Goal: Information Seeking & Learning: Check status

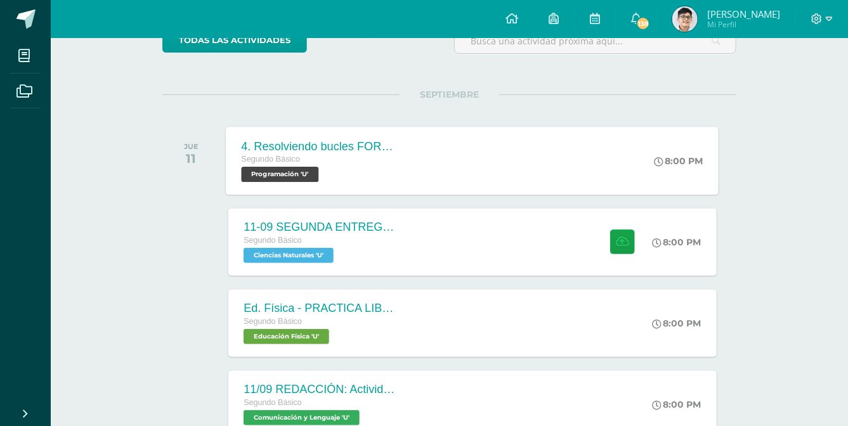
scroll to position [84, 0]
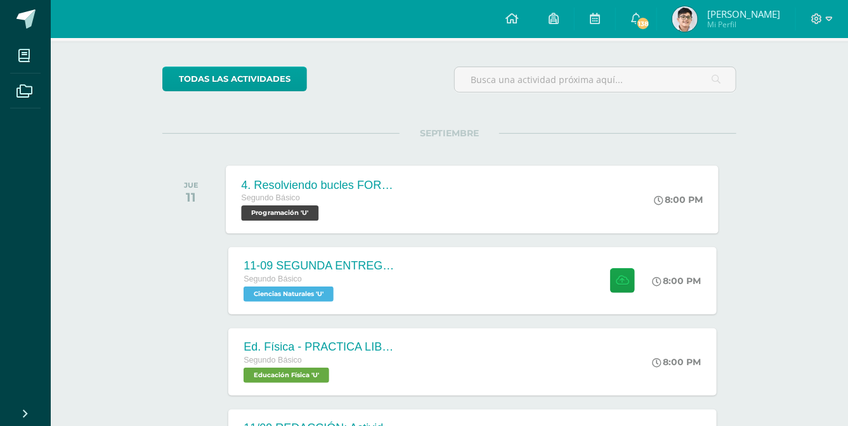
click at [645, 177] on div "4. Resolviendo bucles FOR - L24 Segundo Básico Programación 'U' 8:00 PM 4. Reso…" at bounding box center [472, 199] width 493 height 68
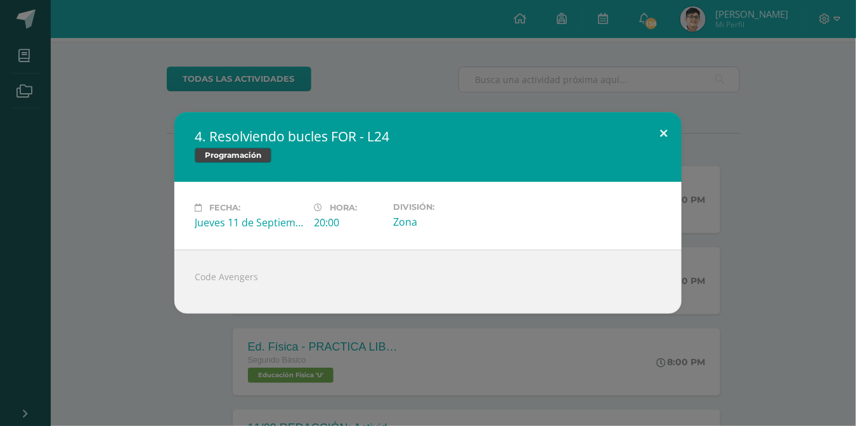
click at [659, 138] on button at bounding box center [663, 133] width 36 height 43
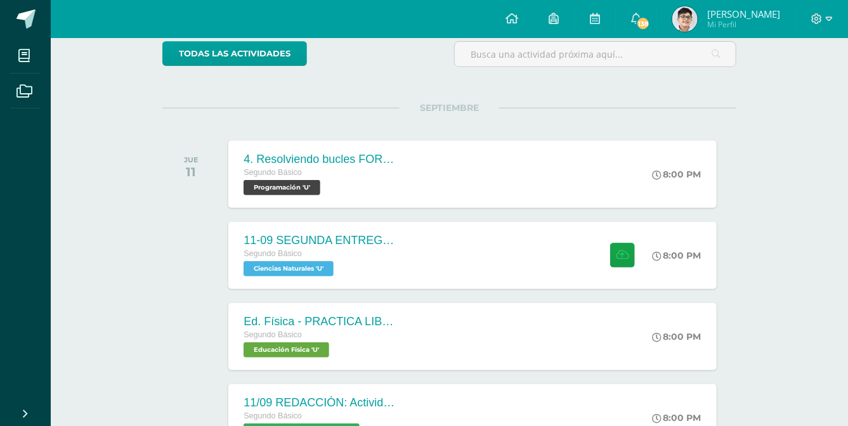
scroll to position [123, 0]
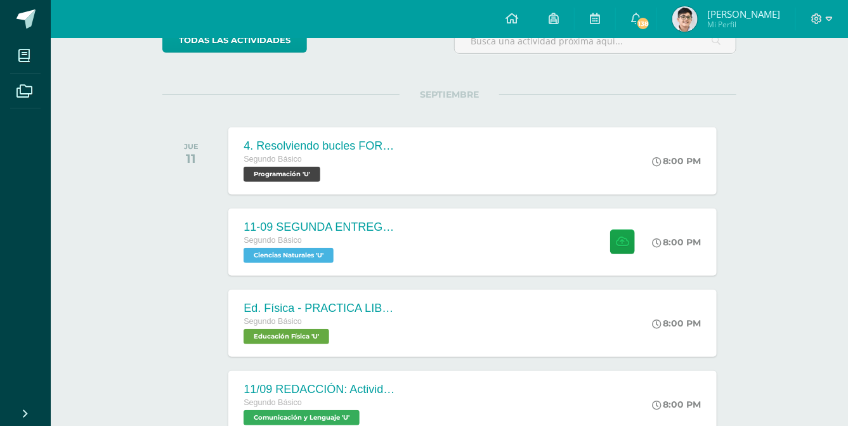
click at [448, 239] on div "11-09 SEGUNDA ENTREGA DE GUÍA Segundo Básico Ciencias Naturales 'U' 8:00 PM 11-…" at bounding box center [472, 242] width 493 height 68
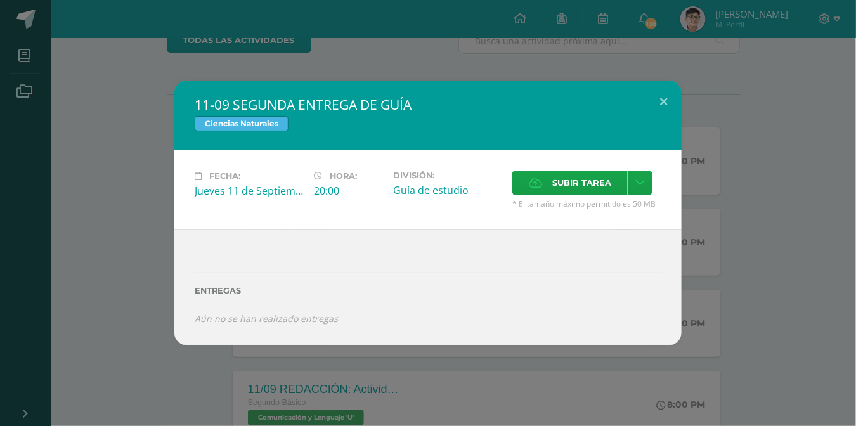
click at [560, 63] on div "11-09 SEGUNDA ENTREGA DE GUÍA Ciencias Naturales Fecha: Jueves 11 de Septiembre…" at bounding box center [428, 213] width 856 height 426
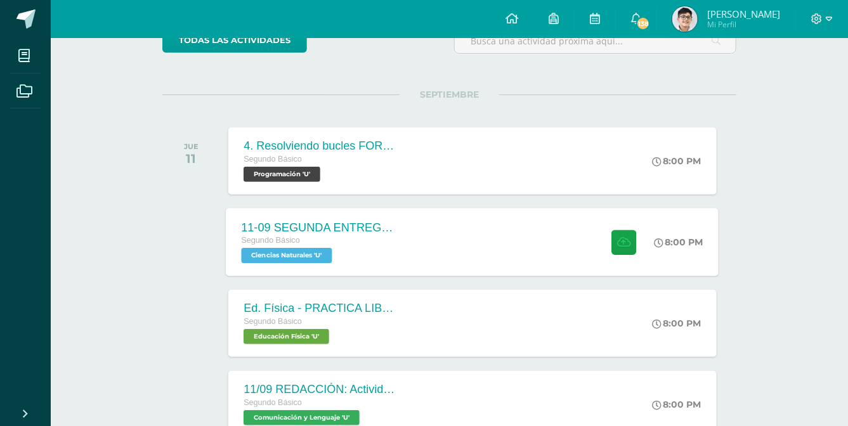
click at [472, 224] on div "11-09 SEGUNDA ENTREGA DE GUÍA Segundo Básico Ciencias Naturales 'U' 8:00 PM 11-…" at bounding box center [472, 242] width 493 height 68
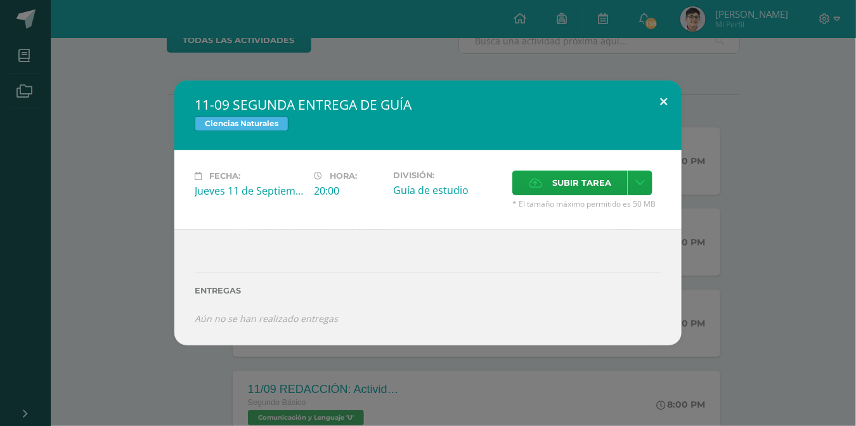
click at [650, 108] on button at bounding box center [663, 102] width 36 height 43
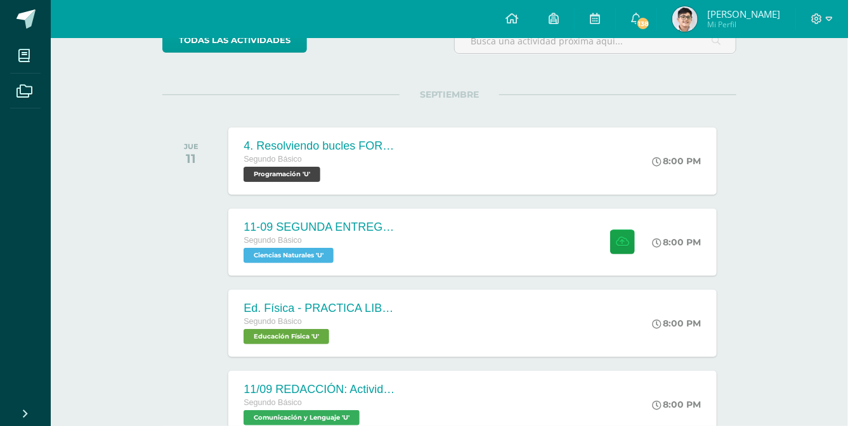
click at [506, 263] on div "11-09 SEGUNDA ENTREGA DE GUÍA Segundo Básico Ciencias Naturales 'U' 8:00 PM" at bounding box center [472, 242] width 488 height 67
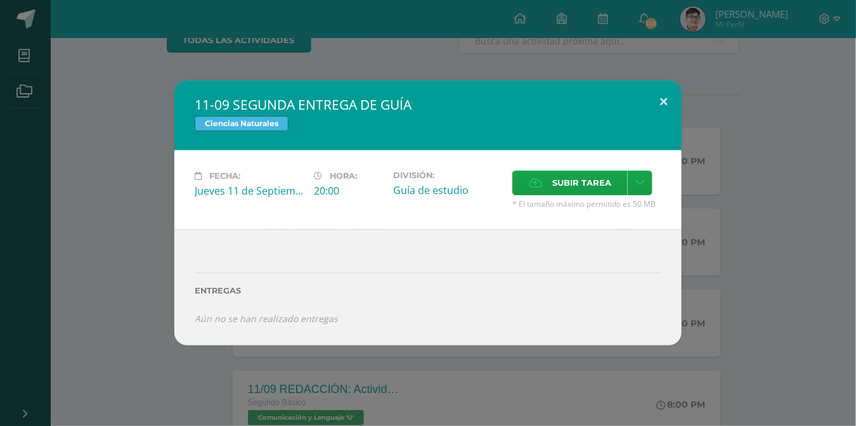
click at [649, 96] on button at bounding box center [663, 102] width 36 height 43
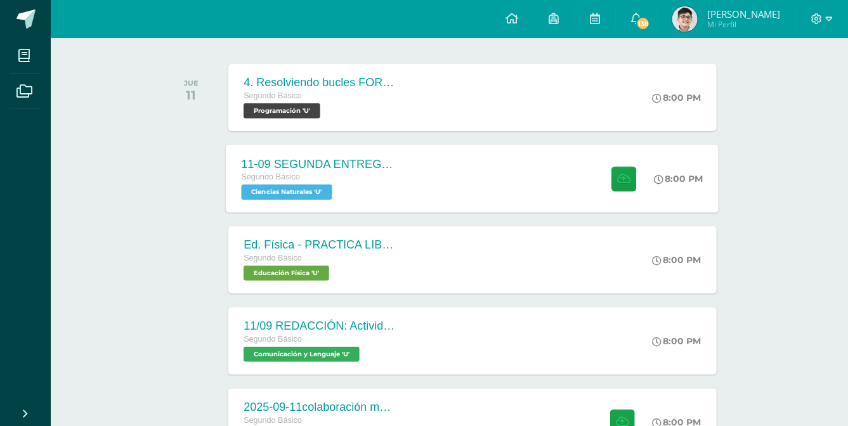
scroll to position [200, 0]
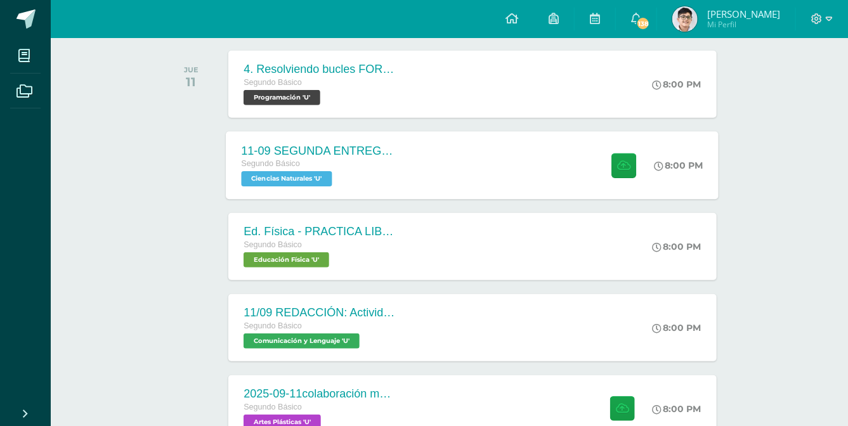
click at [361, 172] on div "Segundo Básico Ciencias Naturales 'U'" at bounding box center [318, 171] width 153 height 29
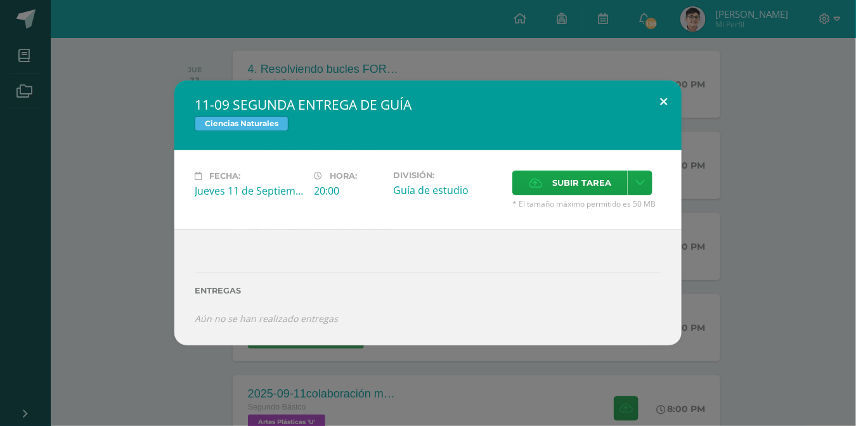
click at [659, 101] on button at bounding box center [663, 102] width 36 height 43
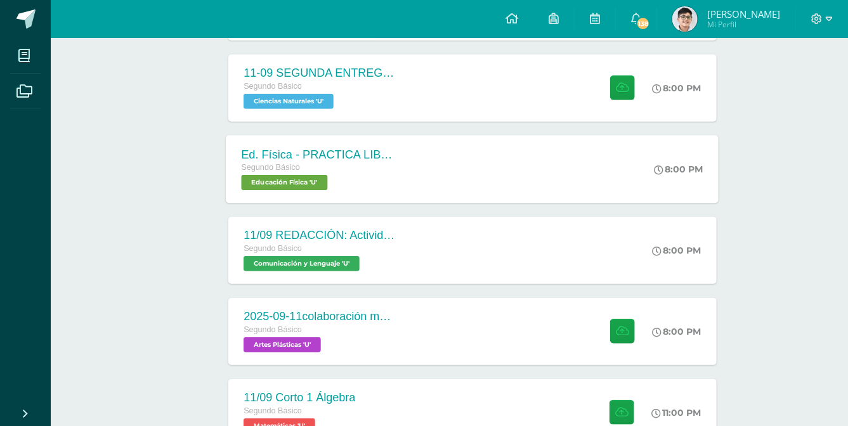
scroll to position [315, 0]
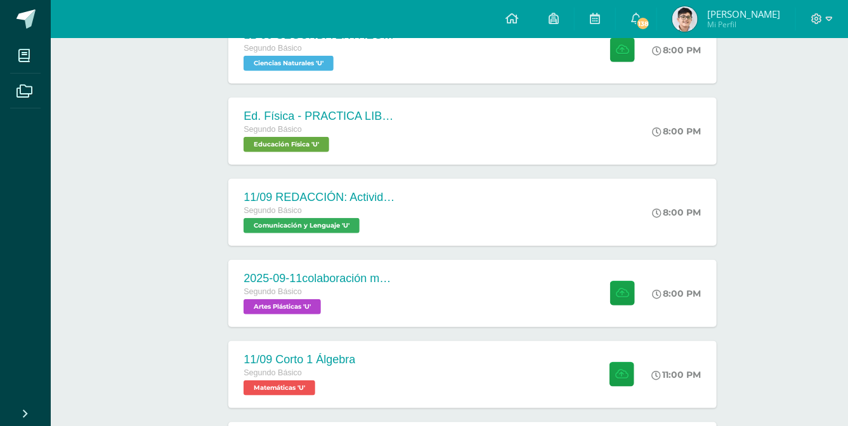
click at [480, 235] on div "11/09 REDACCIÓN: Actividad de Guatemala Segundo Básico Comunicación y Lenguaje …" at bounding box center [472, 212] width 493 height 68
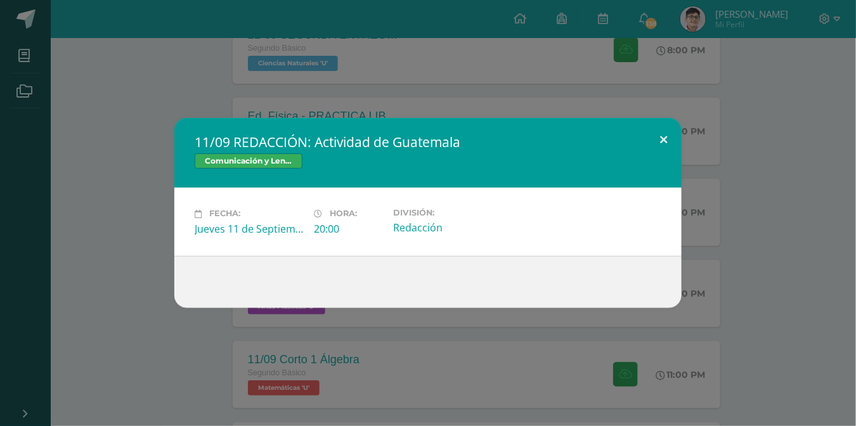
click at [664, 129] on button at bounding box center [663, 139] width 36 height 43
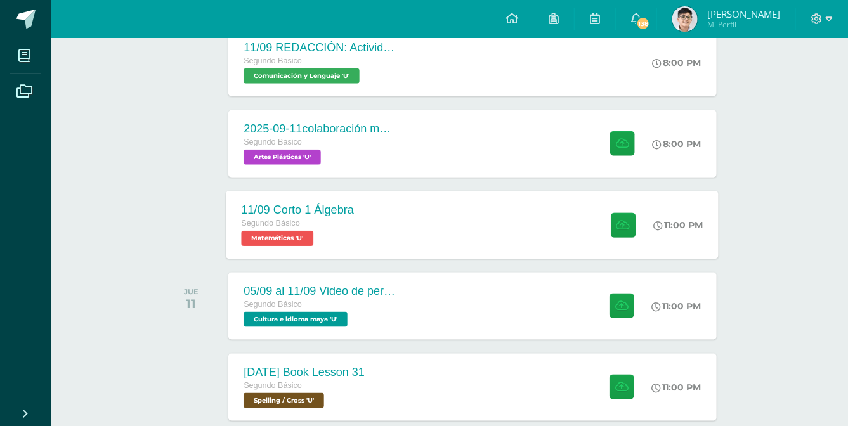
scroll to position [469, 0]
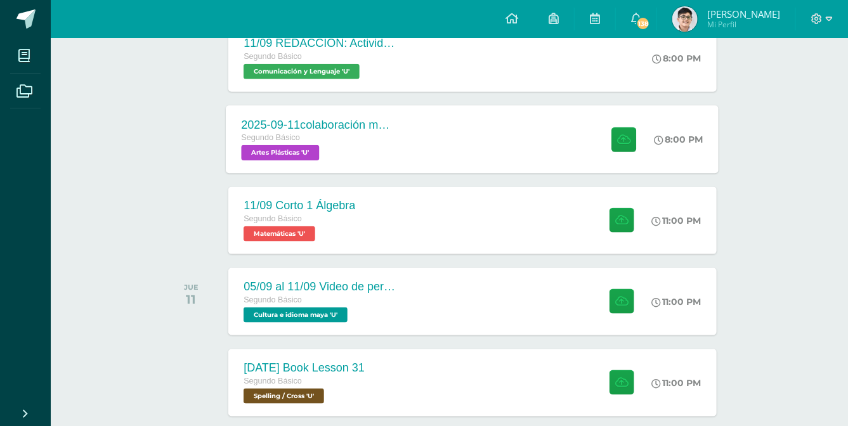
click at [422, 136] on div "2025-09-11colaboración mural día de la independencia Segundo Básico Artes Plást…" at bounding box center [472, 139] width 493 height 68
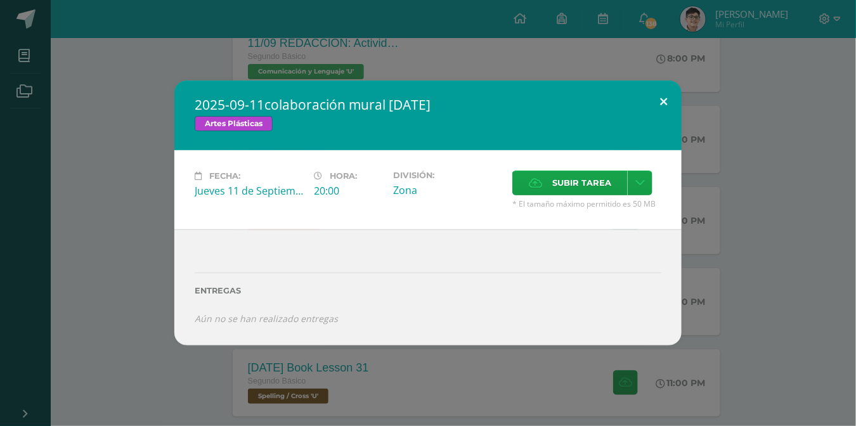
click at [664, 103] on button at bounding box center [663, 102] width 36 height 43
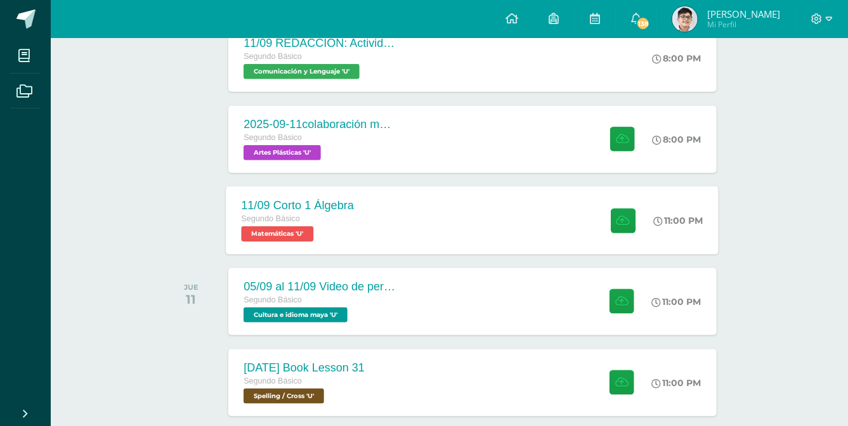
click at [414, 237] on div "11/09 Corto 1 Álgebra Segundo Básico Matemáticas 'U' 11:00 PM 11/09 Corto 1 Álg…" at bounding box center [472, 220] width 493 height 68
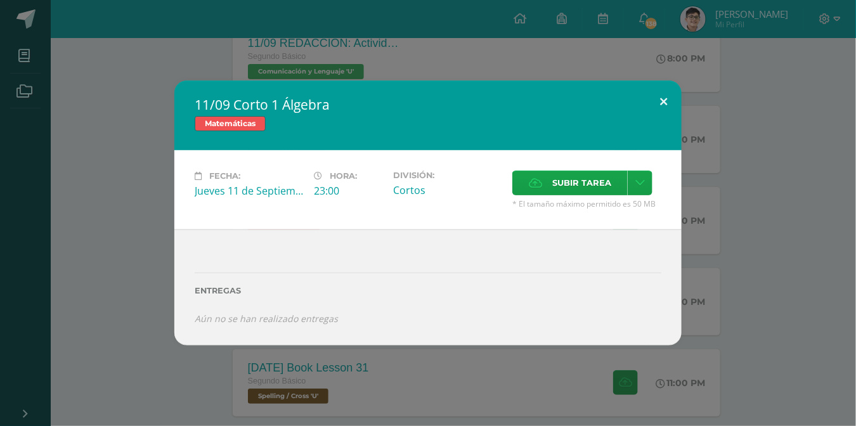
click at [662, 103] on button at bounding box center [663, 102] width 36 height 43
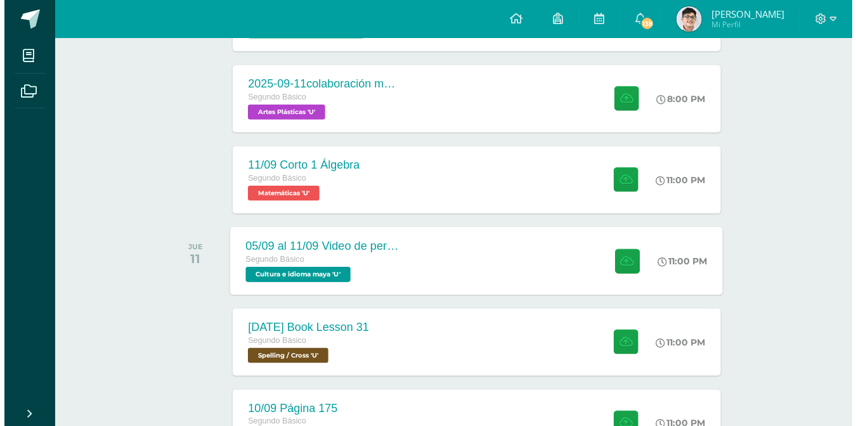
scroll to position [546, 0]
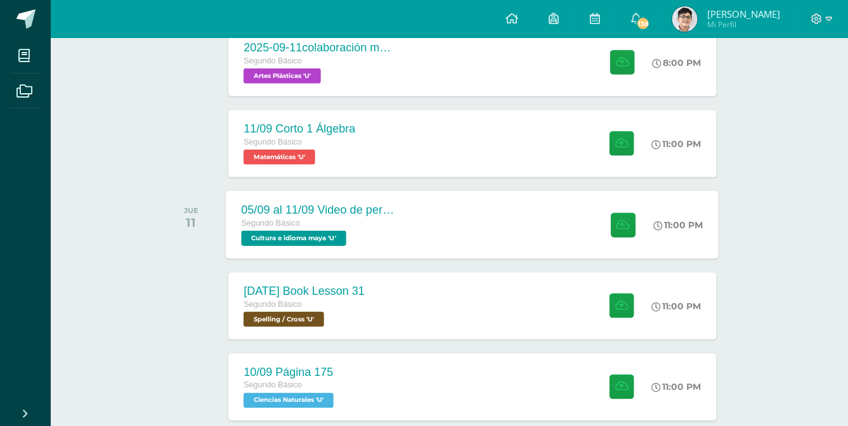
click at [439, 243] on div "05/09 al 11/09 Video de personaje destacado de Guatemala. Segundo Básico Cultur…" at bounding box center [472, 225] width 493 height 68
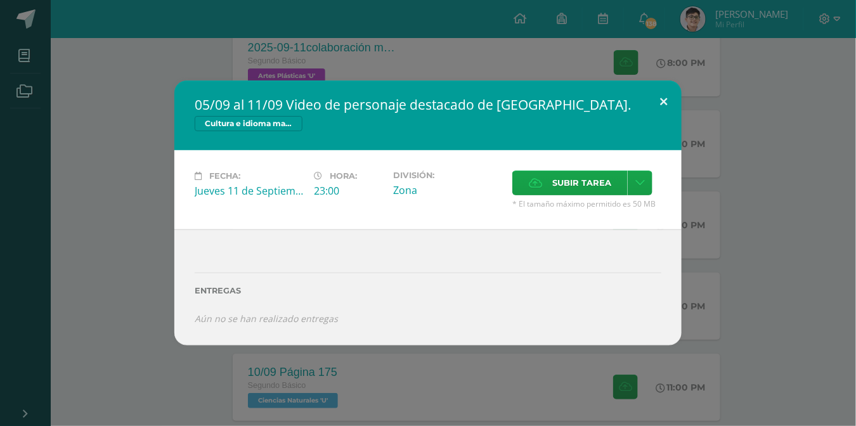
click at [668, 105] on button at bounding box center [663, 102] width 36 height 43
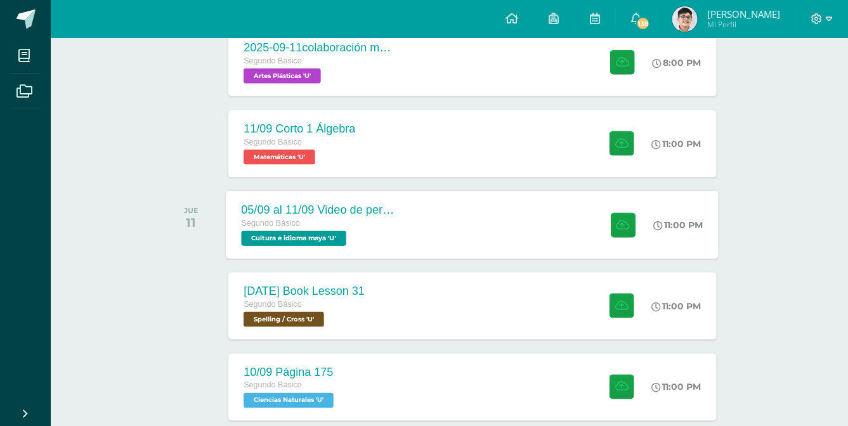
click at [369, 210] on div "05/09 al 11/09 Video de personaje destacado de Guatemala." at bounding box center [318, 209] width 153 height 13
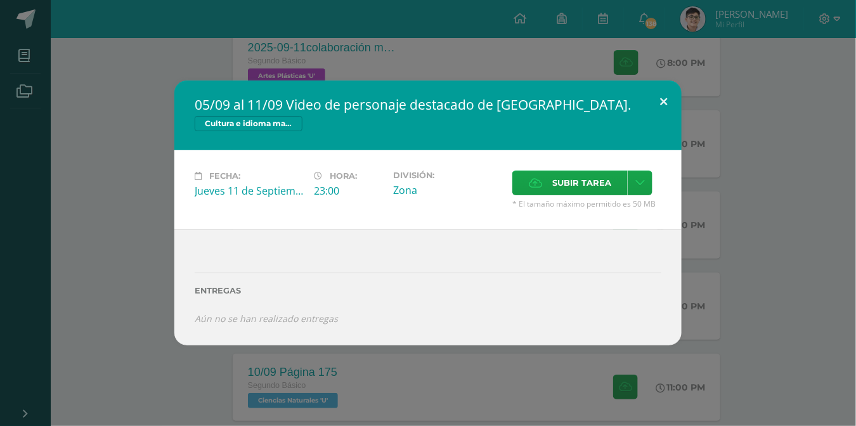
click at [652, 102] on button at bounding box center [663, 102] width 36 height 43
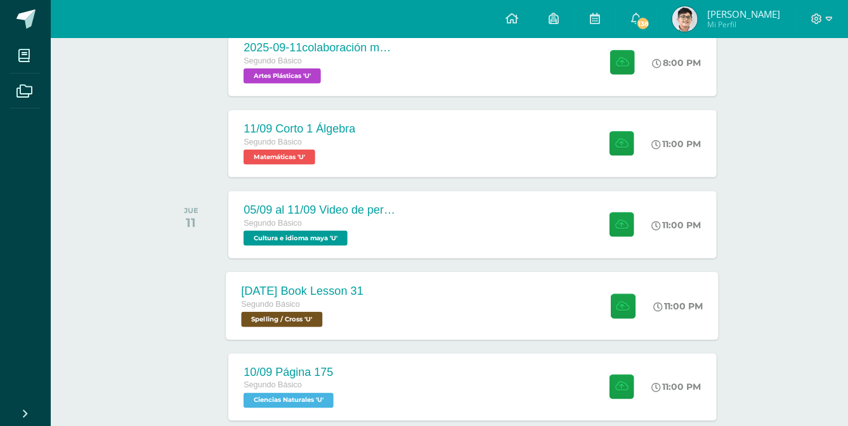
click at [313, 302] on div "Segundo Básico" at bounding box center [303, 305] width 122 height 14
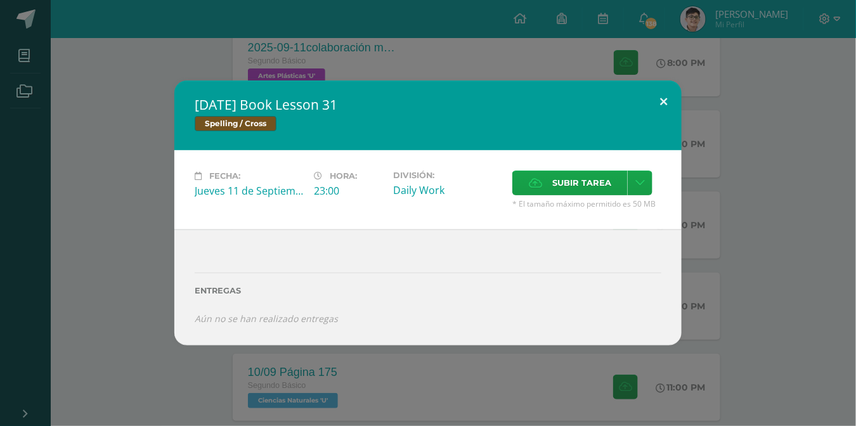
click at [655, 106] on button at bounding box center [663, 102] width 36 height 43
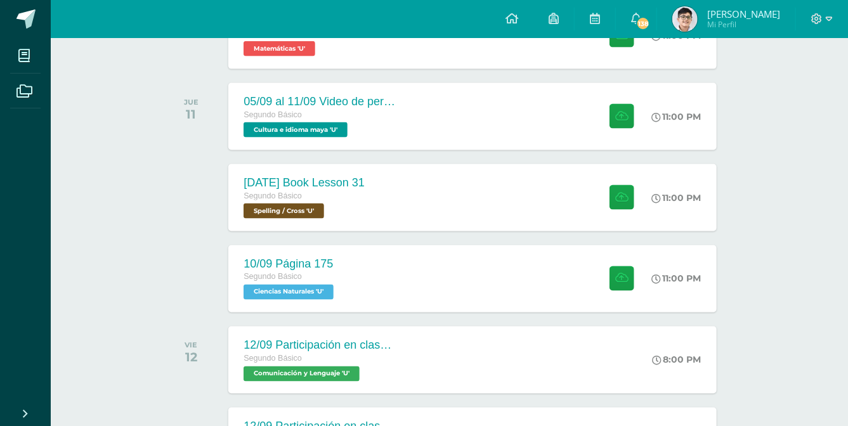
scroll to position [661, 0]
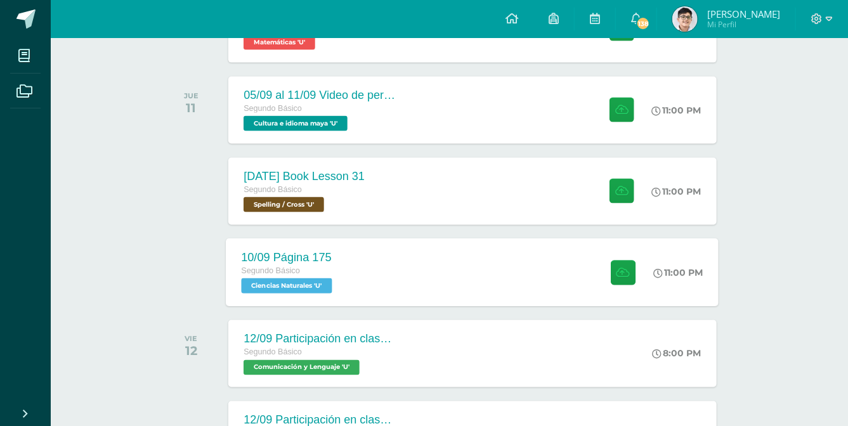
click at [425, 281] on div "10/09 Página 175 Segundo Básico Ciencias Naturales 'U' 11:00 PM 10/09 Página 17…" at bounding box center [472, 272] width 493 height 68
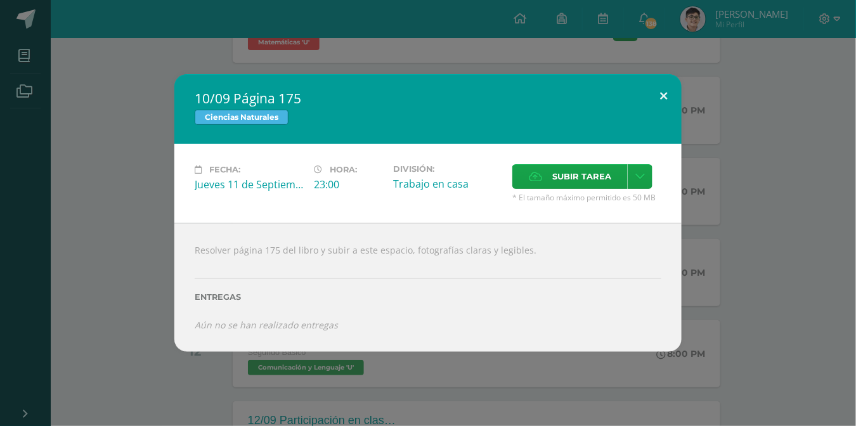
click at [666, 81] on button at bounding box center [663, 95] width 36 height 43
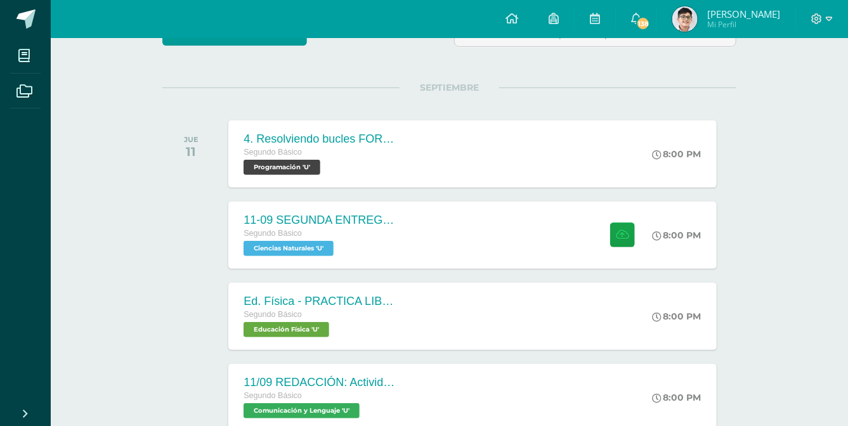
scroll to position [123, 0]
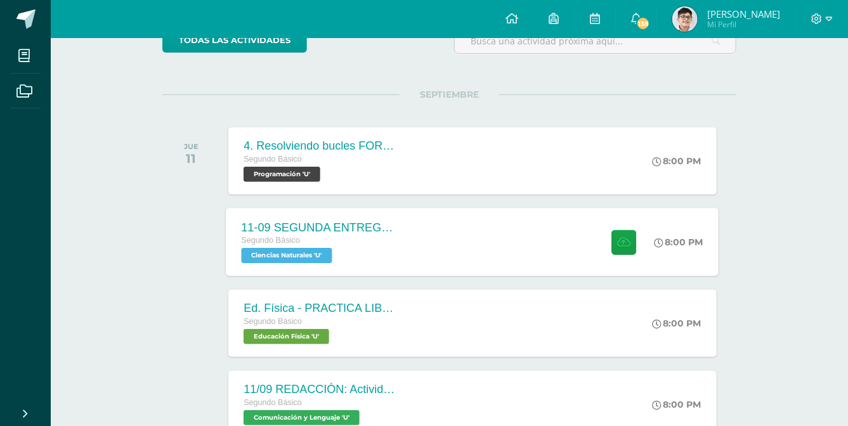
click at [505, 246] on div "11-09 SEGUNDA ENTREGA DE GUÍA Segundo Básico Ciencias Naturales 'U' 8:00 PM 11-…" at bounding box center [472, 242] width 493 height 68
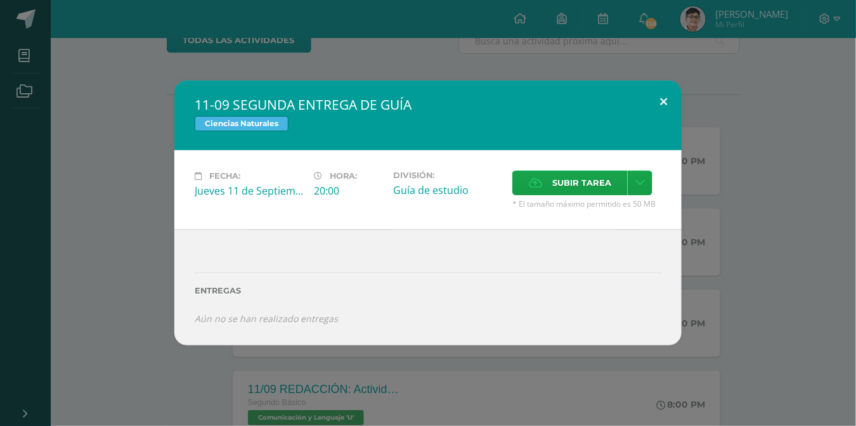
click at [655, 87] on button at bounding box center [663, 102] width 36 height 43
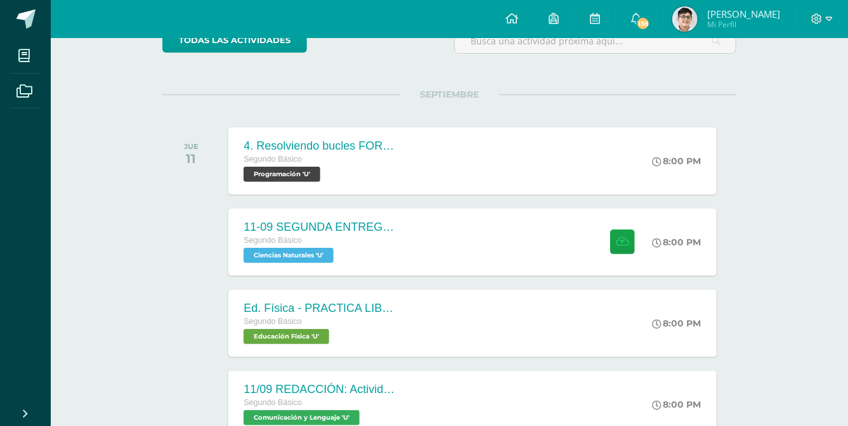
click at [808, 36] on div at bounding box center [822, 19] width 52 height 38
click at [813, 28] on div at bounding box center [822, 19] width 52 height 38
click at [538, 209] on div "11-09 SEGUNDA ENTREGA DE GUÍA Segundo Básico Ciencias Naturales 'U' 8:00 PM 11-…" at bounding box center [472, 242] width 493 height 68
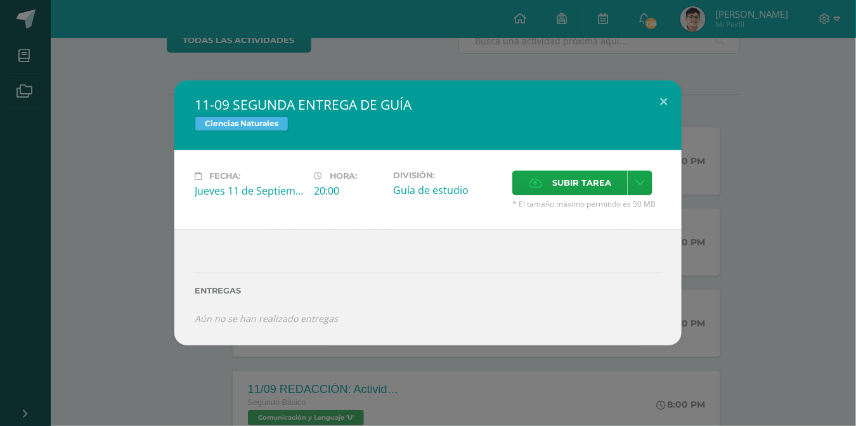
click at [820, 12] on div "11-09 SEGUNDA ENTREGA DE GUÍA Ciencias Naturales Fecha: Jueves 11 de Septiembre…" at bounding box center [428, 213] width 856 height 426
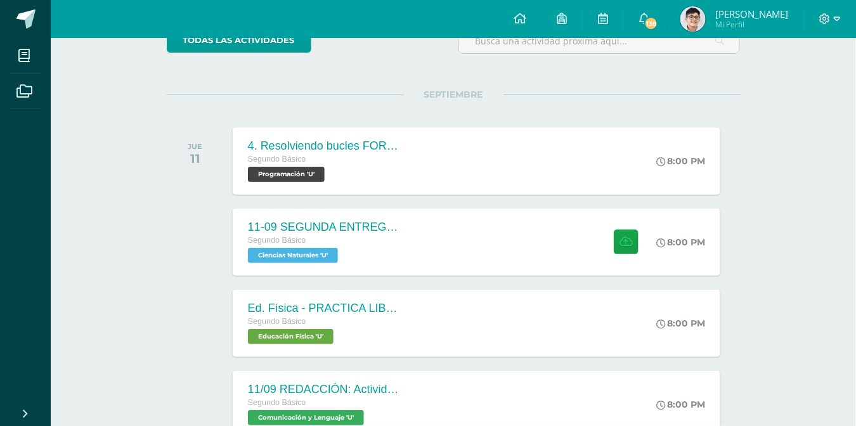
click at [822, 16] on span at bounding box center [830, 19] width 22 height 14
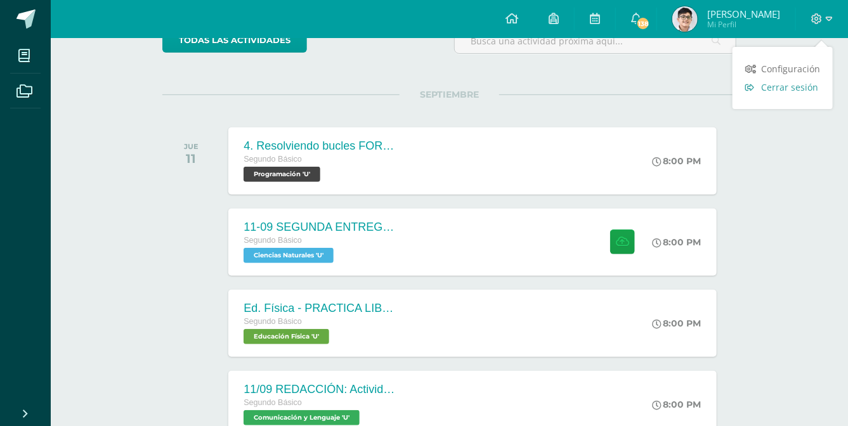
click at [782, 90] on span "Cerrar sesión" at bounding box center [789, 87] width 57 height 12
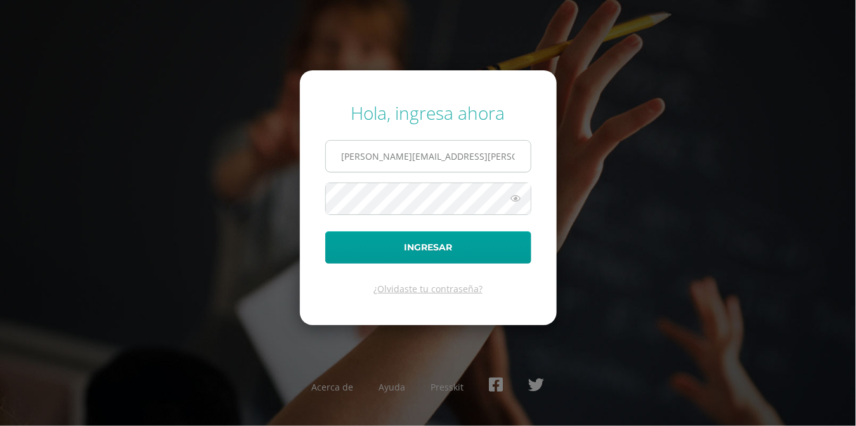
click at [404, 157] on input "santiago.berduo@centroeducativoelvalle.edu.gt" at bounding box center [428, 156] width 205 height 31
click at [402, 162] on input "[EMAIL_ADDRESS][PERSON_NAME][DOMAIN_NAME]" at bounding box center [428, 156] width 205 height 31
click at [377, 164] on input "santiago.ruiz@centroeducativoelvalle.edu.gt" at bounding box center [428, 156] width 205 height 31
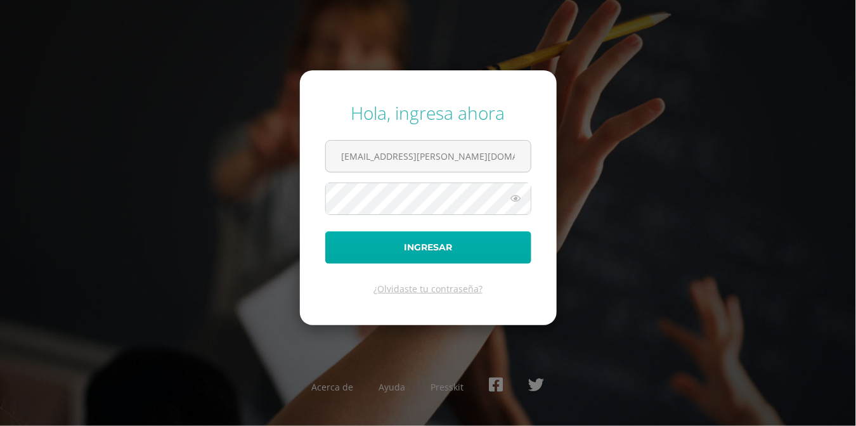
type input "paulina.ruiz@centroeducativoelvalle.edu.gt"
click at [325, 231] on button "Ingresar" at bounding box center [428, 247] width 206 height 32
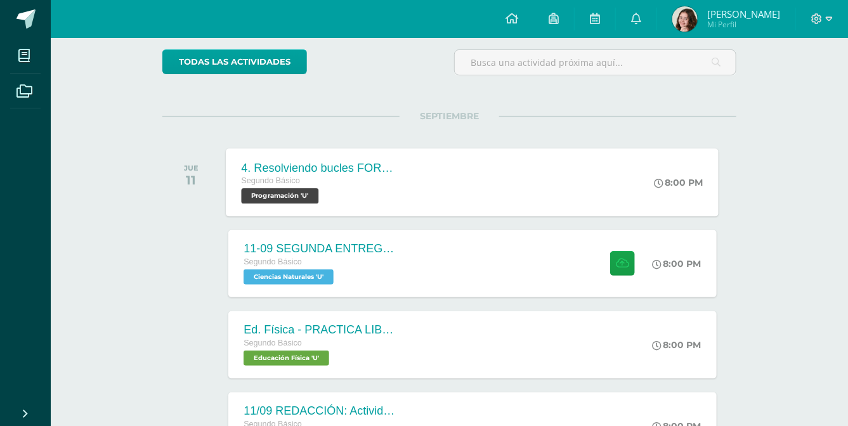
scroll to position [115, 0]
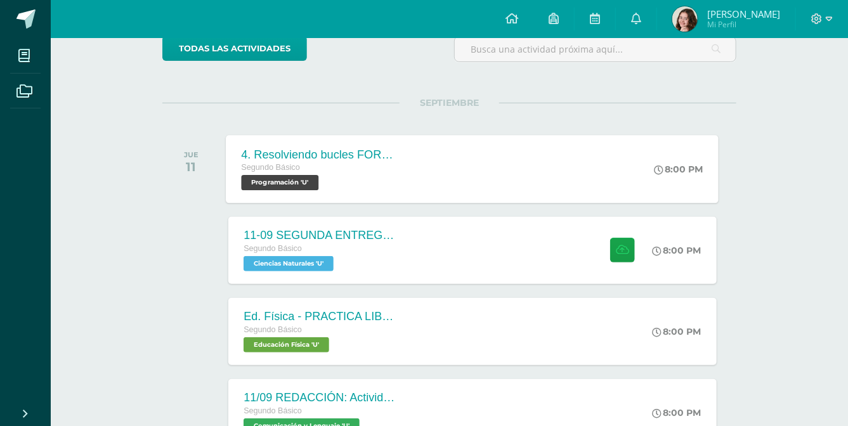
click at [387, 141] on div "4. Resolviendo bucles FOR - L24 Segundo Básico Programación 'U'" at bounding box center [318, 169] width 184 height 68
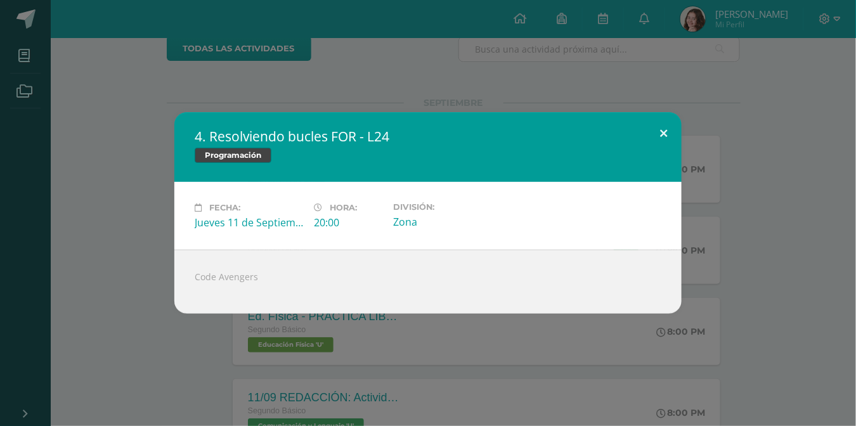
click at [650, 124] on button at bounding box center [663, 133] width 36 height 43
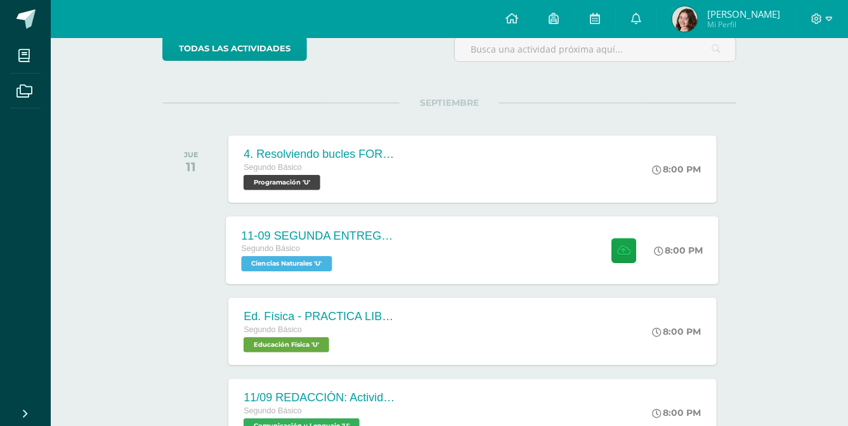
click at [491, 224] on div "11-09 SEGUNDA ENTREGA DE GUÍA Segundo Básico Ciencias Naturales 'U' 8:00 PM 11-…" at bounding box center [472, 250] width 493 height 68
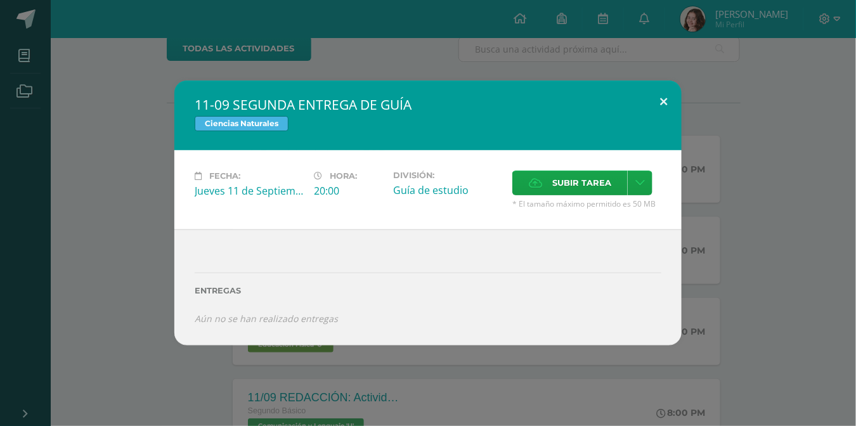
click at [659, 107] on button at bounding box center [663, 102] width 36 height 43
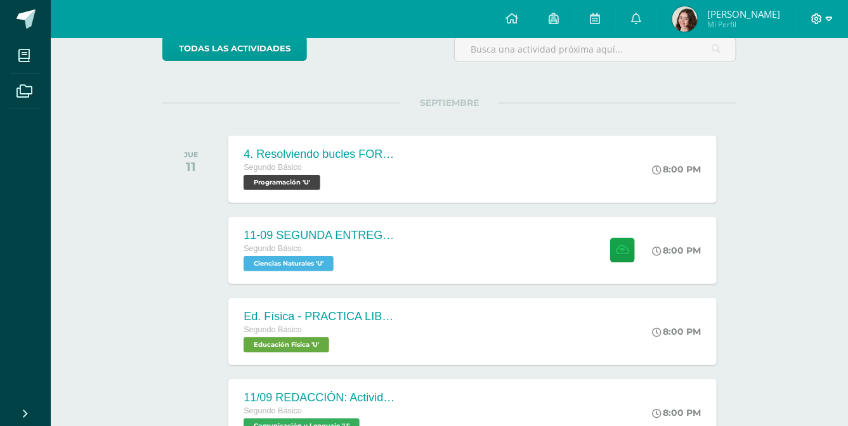
click at [811, 15] on div at bounding box center [822, 19] width 52 height 38
click at [813, 16] on icon at bounding box center [816, 18] width 11 height 11
click at [813, 95] on link "Cerrar sesión" at bounding box center [782, 87] width 100 height 18
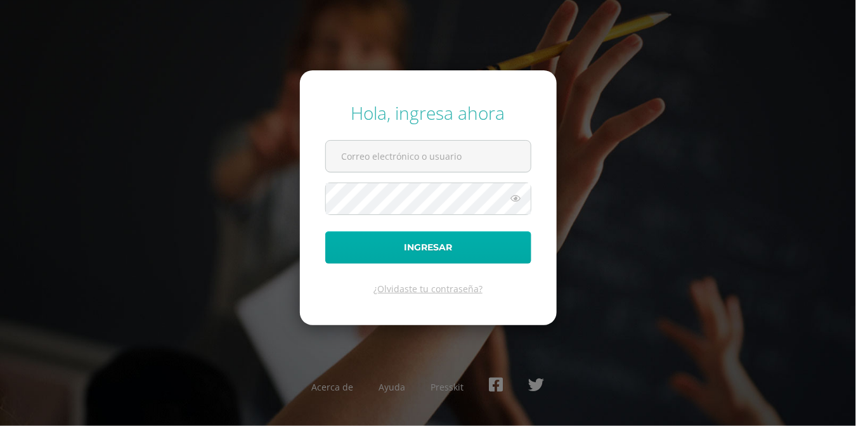
type input "[EMAIL_ADDRESS][PERSON_NAME][DOMAIN_NAME]"
click at [497, 248] on button "Ingresar" at bounding box center [428, 247] width 206 height 32
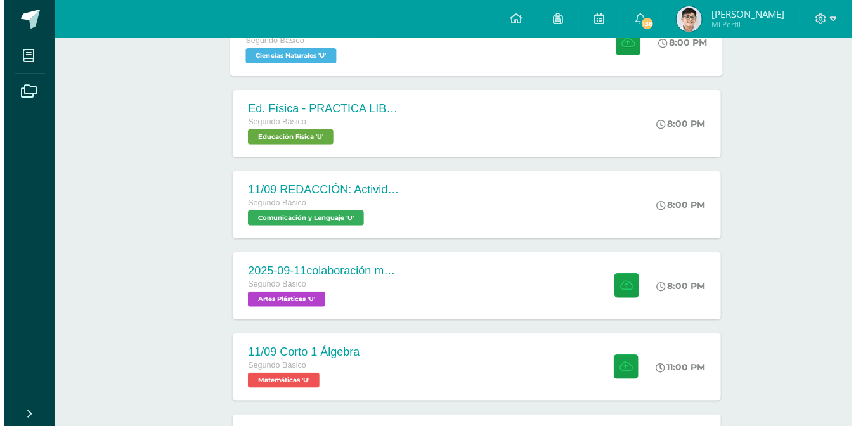
scroll to position [324, 0]
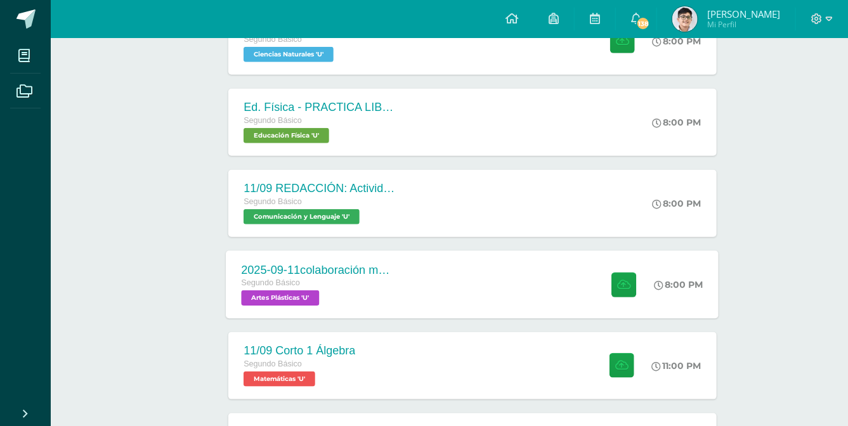
click at [429, 264] on div "2025-09-11colaboración mural día de la independencia Segundo Básico Artes Plást…" at bounding box center [472, 284] width 493 height 68
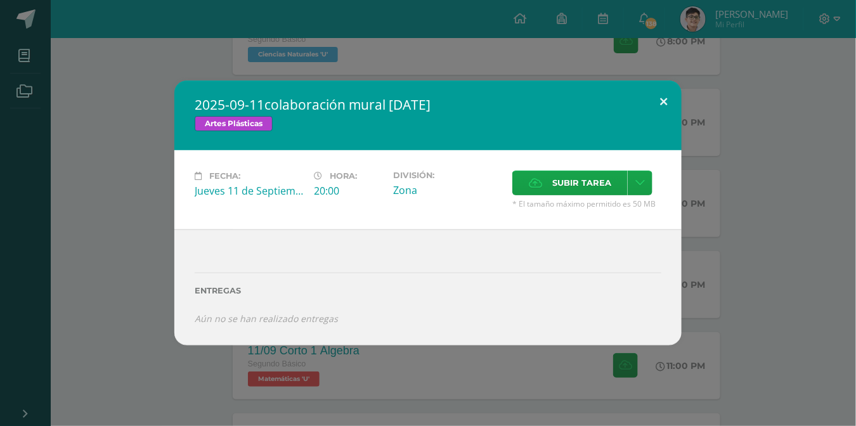
click at [645, 100] on button at bounding box center [663, 102] width 36 height 43
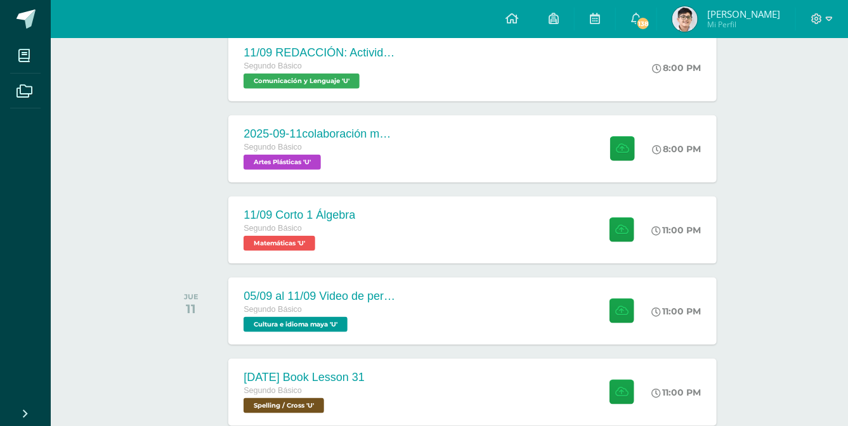
scroll to position [461, 0]
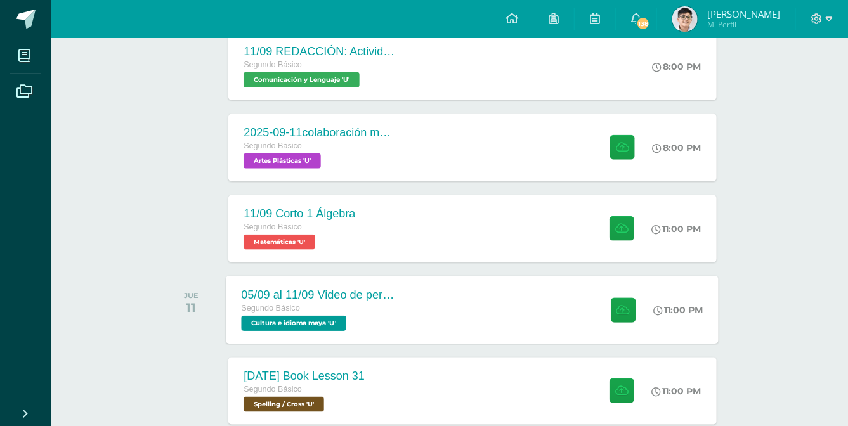
click at [449, 295] on div "05/09 al 11/09 Video de personaje destacado de [GEOGRAPHIC_DATA]. Segundo Básic…" at bounding box center [472, 310] width 493 height 68
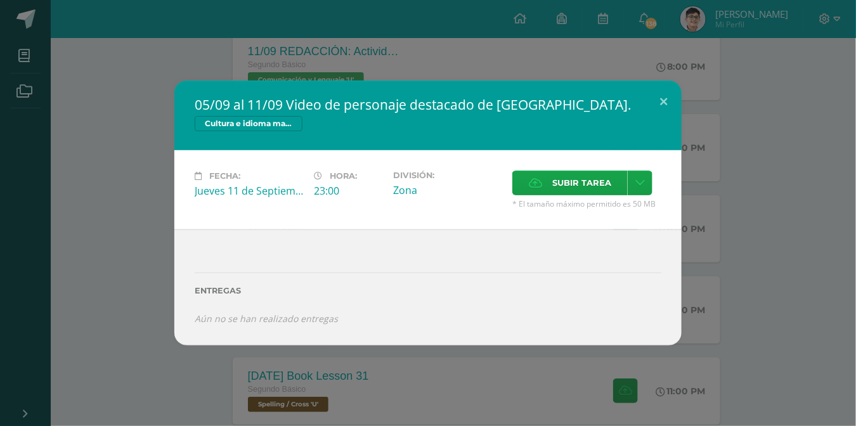
click at [682, 105] on div "05/09 al 11/09 Video de personaje destacado de Guatemala. Cultura e idioma maya…" at bounding box center [428, 213] width 846 height 265
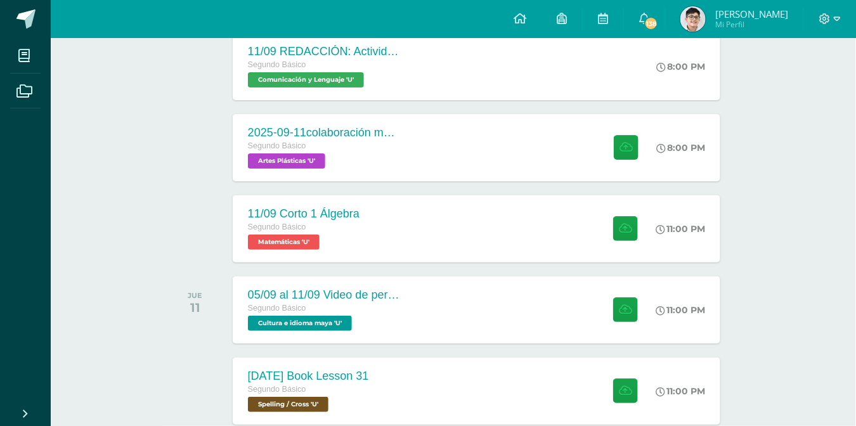
click at [673, 105] on div "05/09 al 11/09 Video de personaje destacado de Guatemala. Cultura e idioma maya…" at bounding box center [428, 213] width 846 height 265
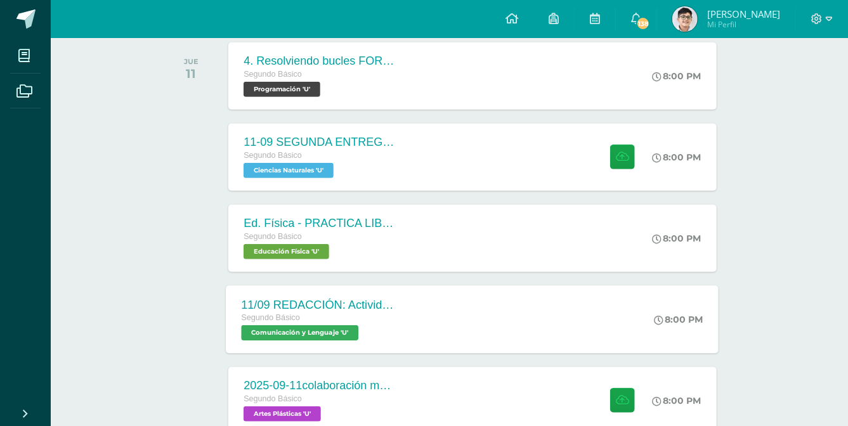
scroll to position [207, 0]
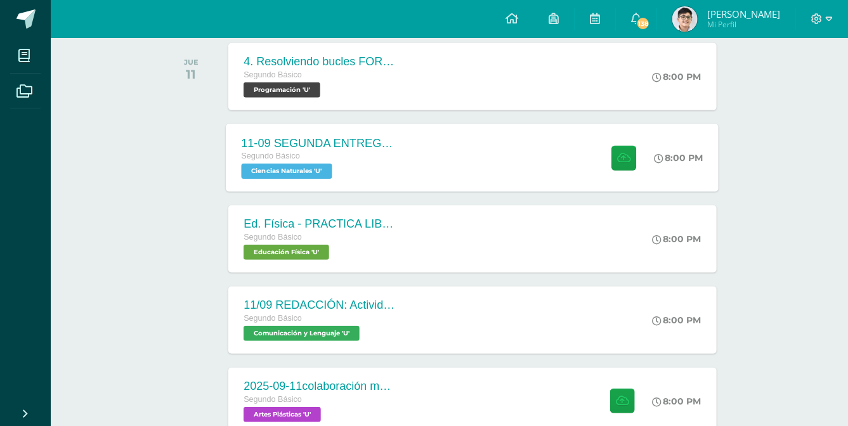
click at [392, 147] on div "11-09 SEGUNDA ENTREGA DE GUÍA" at bounding box center [318, 142] width 153 height 13
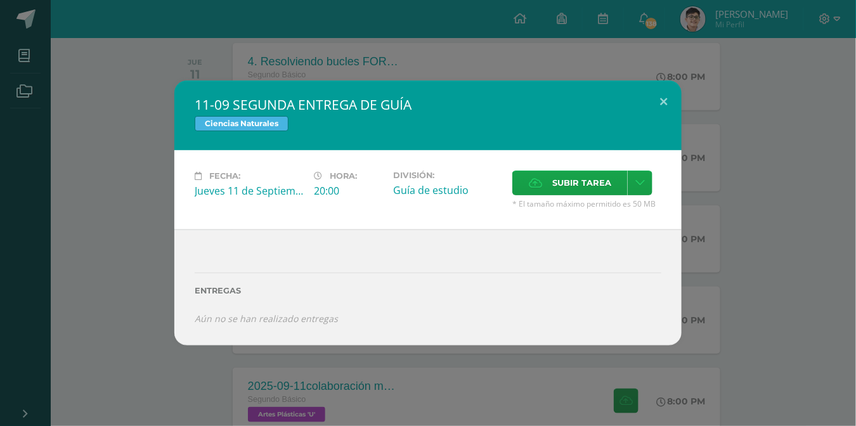
click at [716, 87] on div "11-09 SEGUNDA ENTREGA DE GUÍA Ciencias Naturales Fecha: Jueves 11 de Septiembre…" at bounding box center [428, 213] width 846 height 265
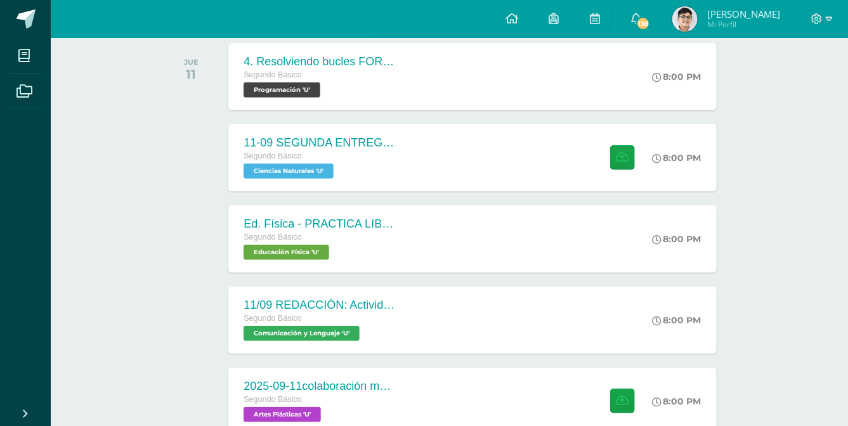
click at [796, 31] on div at bounding box center [822, 19] width 52 height 38
click at [820, 23] on icon at bounding box center [816, 18] width 11 height 11
click at [773, 85] on span "Cerrar sesión" at bounding box center [789, 87] width 57 height 12
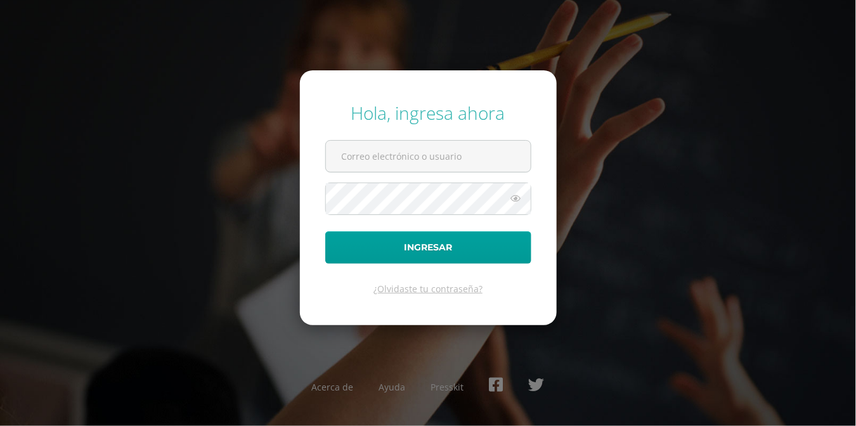
type input "santiago.berduo@centroeducativoelvalle.edu.gt"
click at [434, 264] on form "Hola, ingresa ahora santiago.berduo@centroeducativoelvalle.edu.gt Ingresar ¿Olv…" at bounding box center [428, 197] width 257 height 255
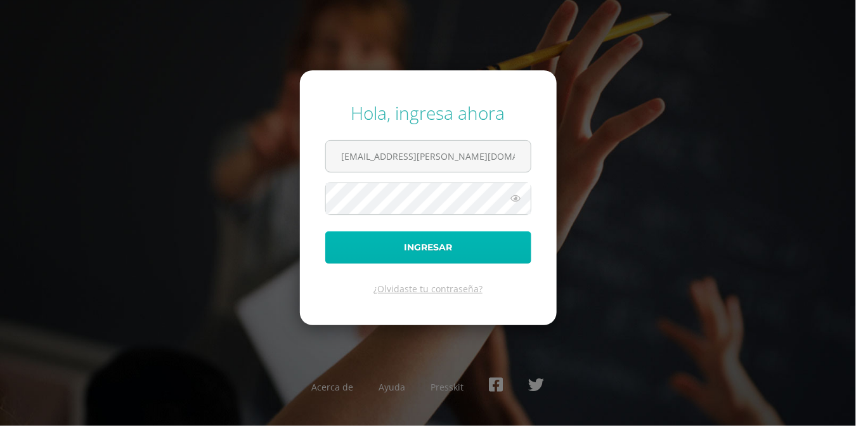
click at [449, 254] on button "Ingresar" at bounding box center [428, 247] width 206 height 32
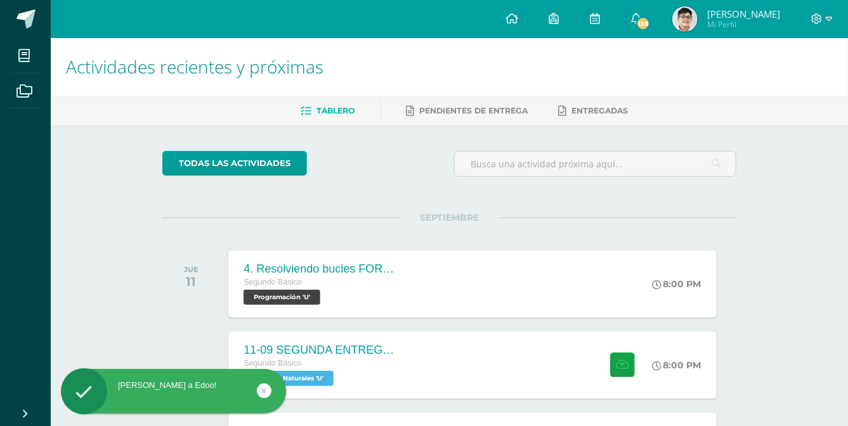
click at [723, 26] on span "Mi Perfil" at bounding box center [743, 24] width 73 height 11
click at [698, 11] on span "[PERSON_NAME] Mi Perfil" at bounding box center [725, 18] width 113 height 25
click at [692, 14] on img at bounding box center [684, 18] width 25 height 25
click at [718, 22] on span "Mi Perfil" at bounding box center [743, 24] width 73 height 11
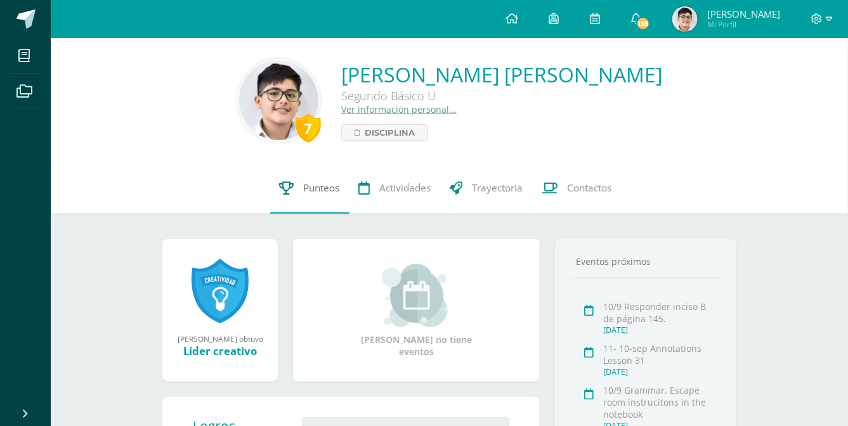
click at [316, 195] on link "Punteos" at bounding box center [309, 188] width 79 height 51
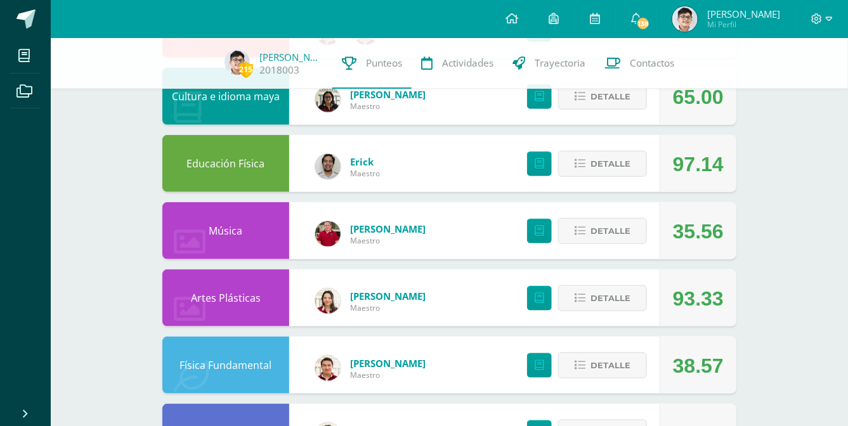
scroll to position [405, 0]
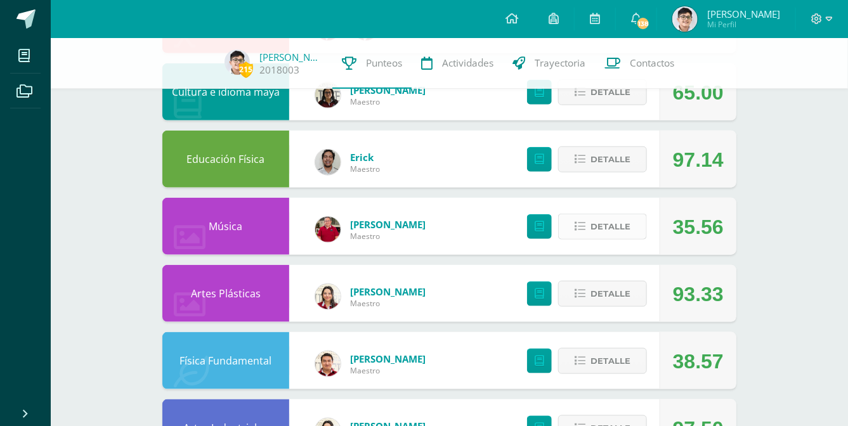
click at [642, 225] on button "Detalle" at bounding box center [602, 227] width 89 height 26
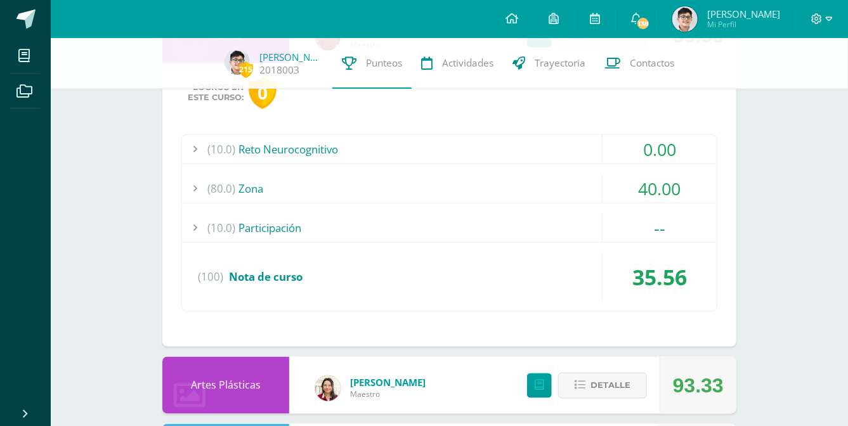
scroll to position [597, 0]
click at [667, 219] on div "--" at bounding box center [659, 227] width 114 height 29
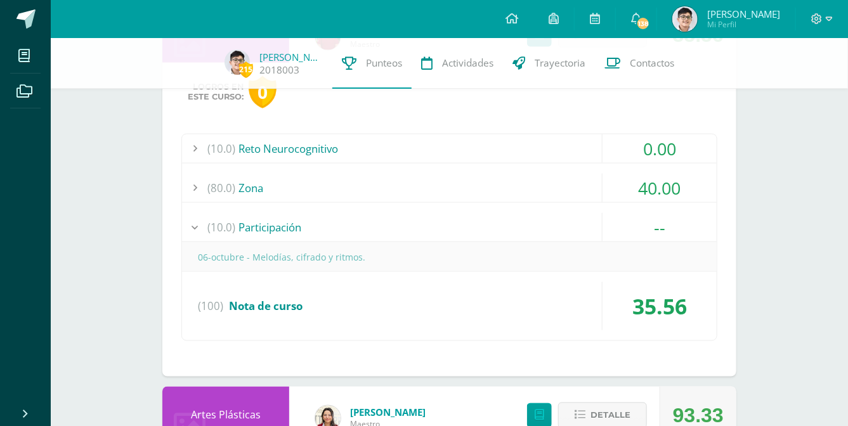
click at [667, 219] on div "--" at bounding box center [659, 227] width 114 height 29
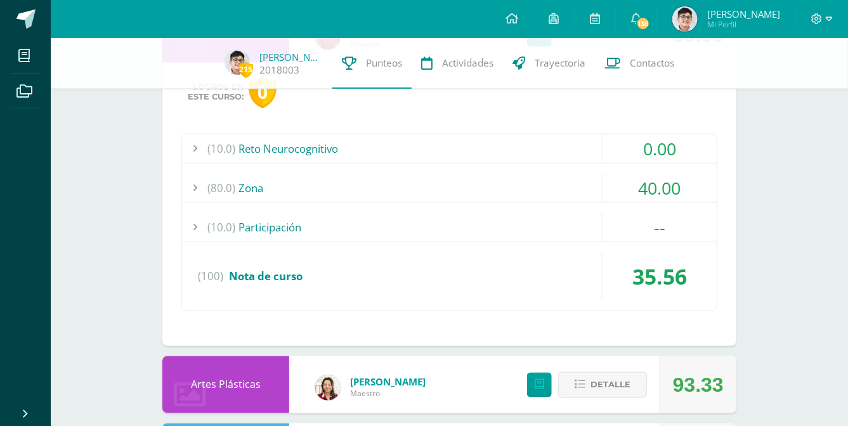
click at [666, 189] on div "40.00" at bounding box center [659, 188] width 114 height 29
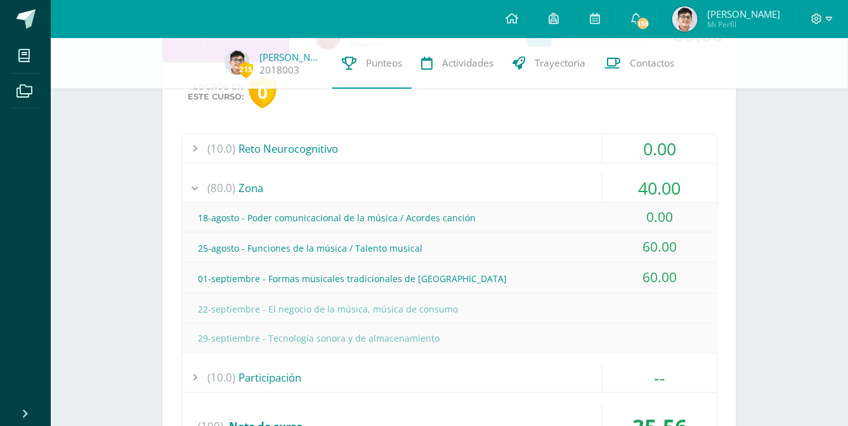
click at [649, 163] on div "(10.0) Reto Neurocognitivo 0.00 08-septiembre - Tradiciones de Guatemala 0.00" at bounding box center [449, 298] width 536 height 329
click at [649, 146] on div "0.00" at bounding box center [659, 148] width 114 height 29
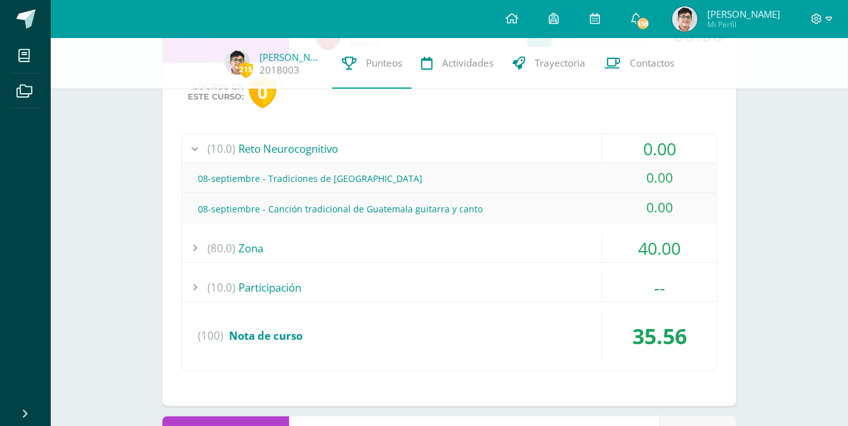
click at [657, 239] on div "40.00" at bounding box center [659, 248] width 114 height 29
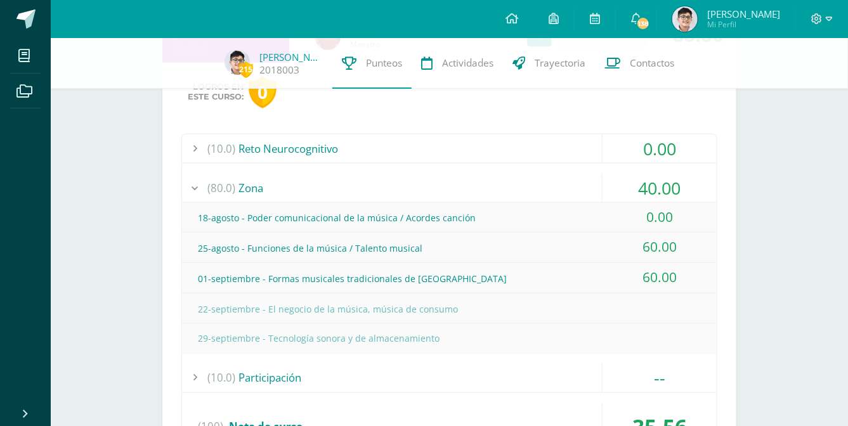
click at [525, 134] on div "(10.0) Reto Neurocognitivo" at bounding box center [449, 148] width 534 height 29
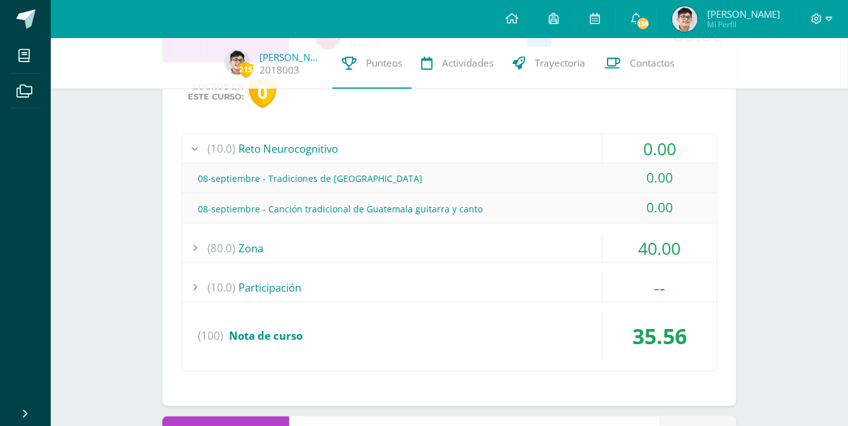
click at [168, 216] on div "Logros en este curso: 0 (10.0) Reto Neurocognitivo 0.00 08-septiembre - Tradici…" at bounding box center [449, 235] width 574 height 344
click at [247, 237] on div "(80.0) Zona" at bounding box center [449, 248] width 534 height 29
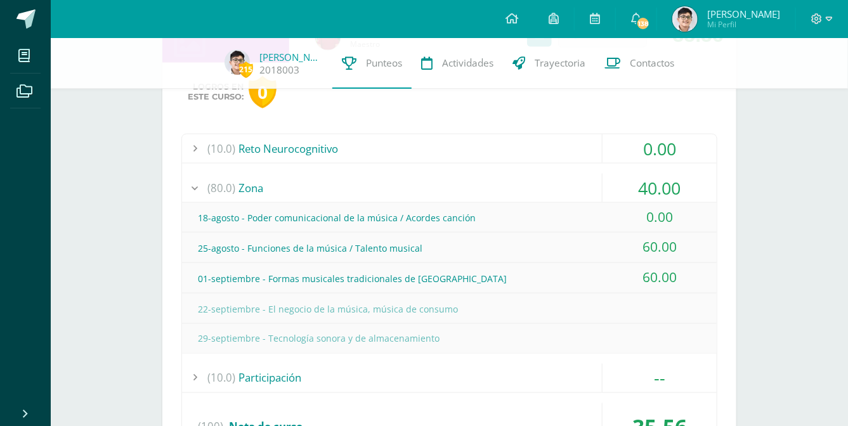
click at [285, 193] on div "(80.0) Zona" at bounding box center [449, 188] width 534 height 29
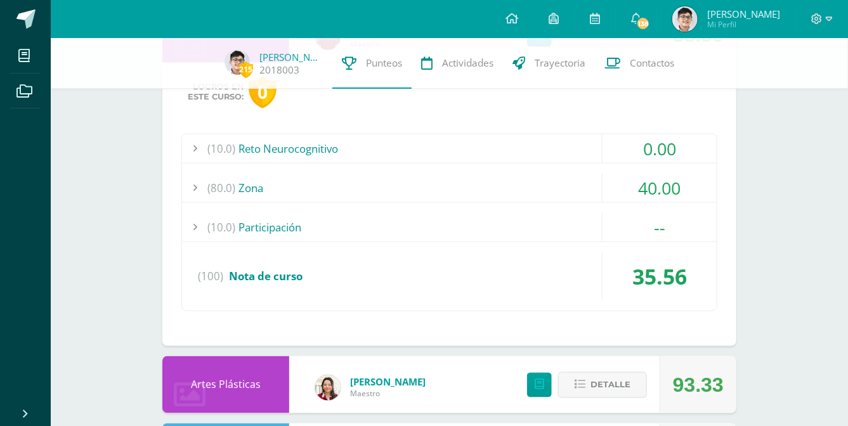
click at [290, 158] on div "(10.0) Reto Neurocognitivo" at bounding box center [449, 148] width 534 height 29
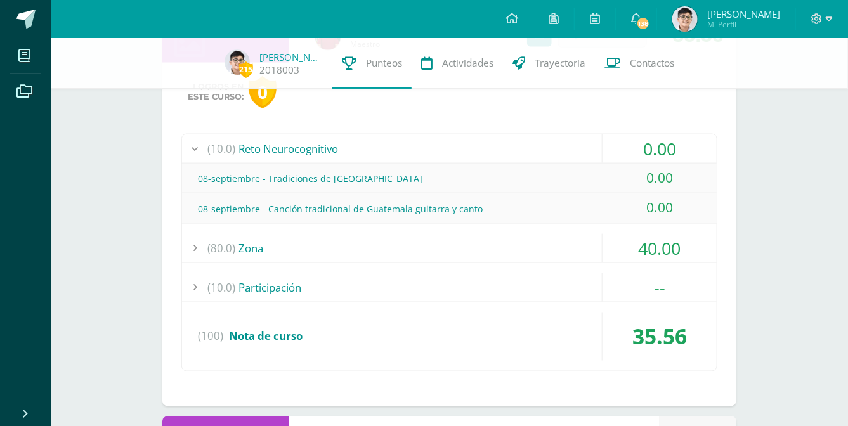
click at [290, 158] on div "(10.0) Reto Neurocognitivo" at bounding box center [449, 148] width 534 height 29
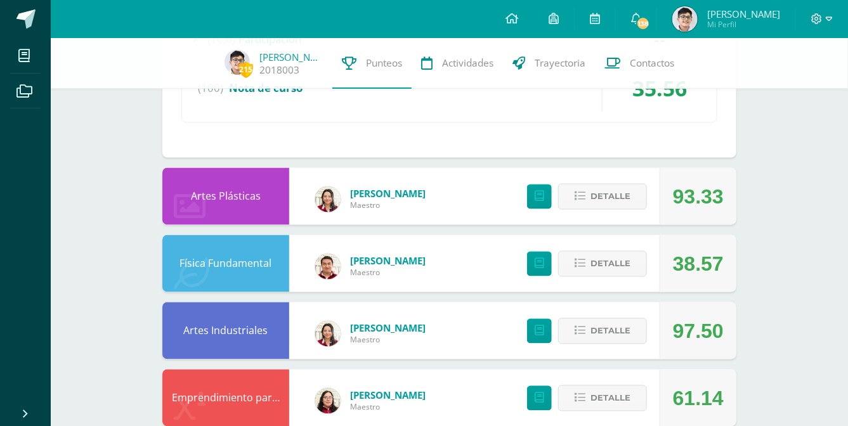
scroll to position [789, 0]
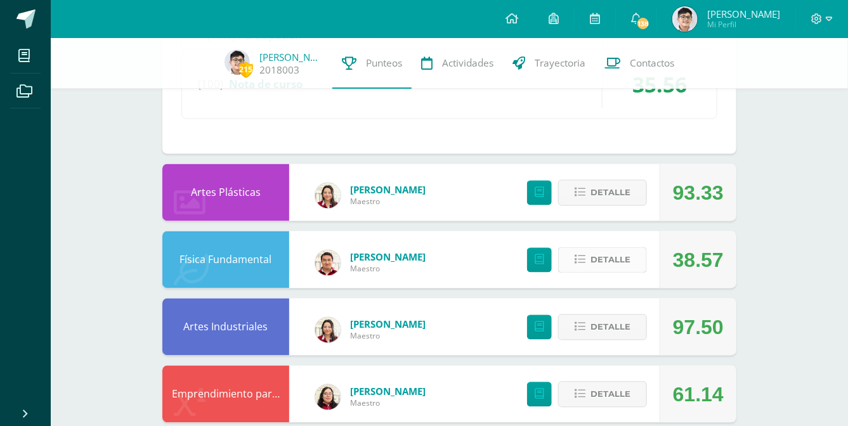
click at [606, 249] on span "Detalle" at bounding box center [610, 260] width 40 height 23
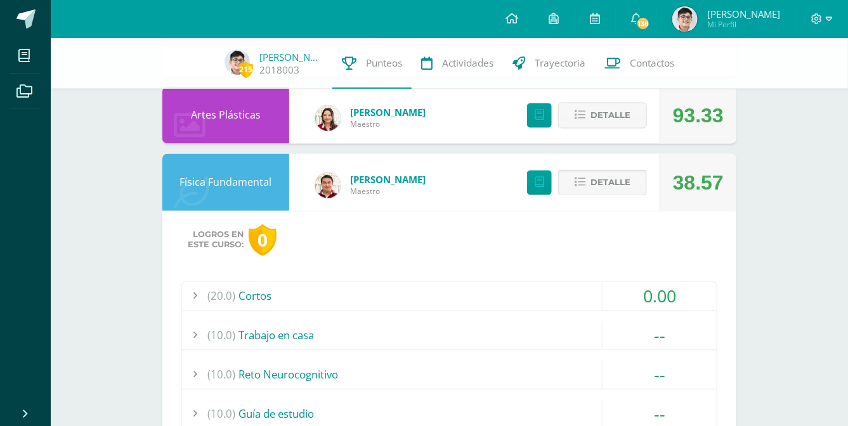
scroll to position [866, 0]
click at [614, 183] on span "Detalle" at bounding box center [610, 183] width 40 height 23
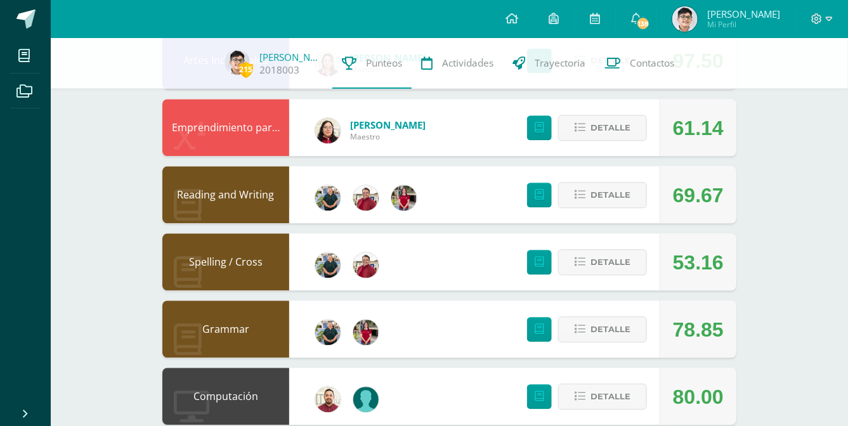
scroll to position [1058, 0]
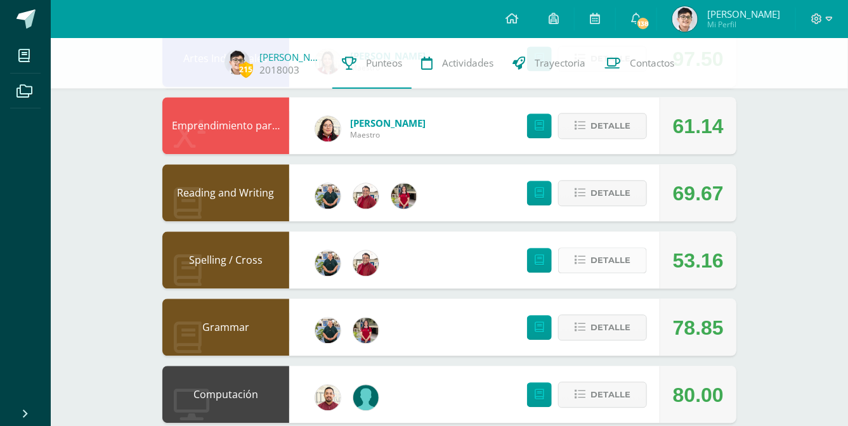
click at [602, 251] on span "Detalle" at bounding box center [610, 260] width 40 height 23
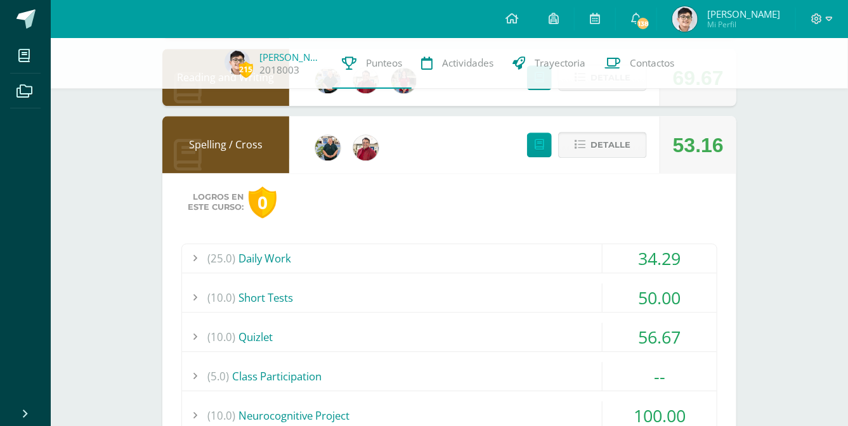
click at [605, 150] on span "Detalle" at bounding box center [610, 144] width 40 height 23
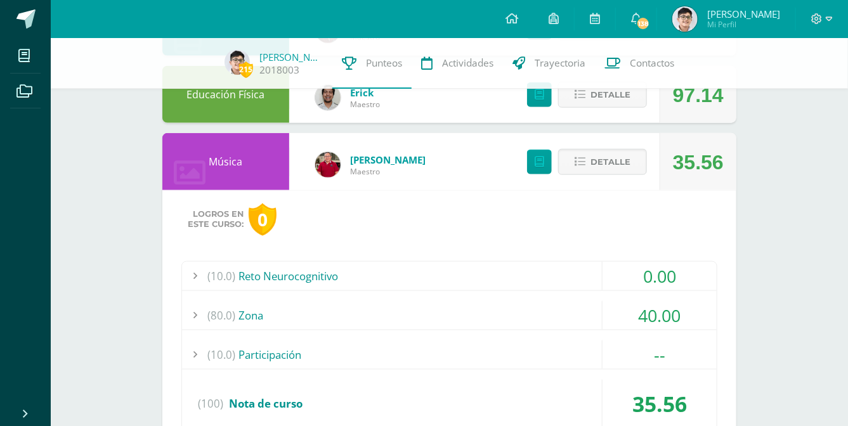
scroll to position [301, 0]
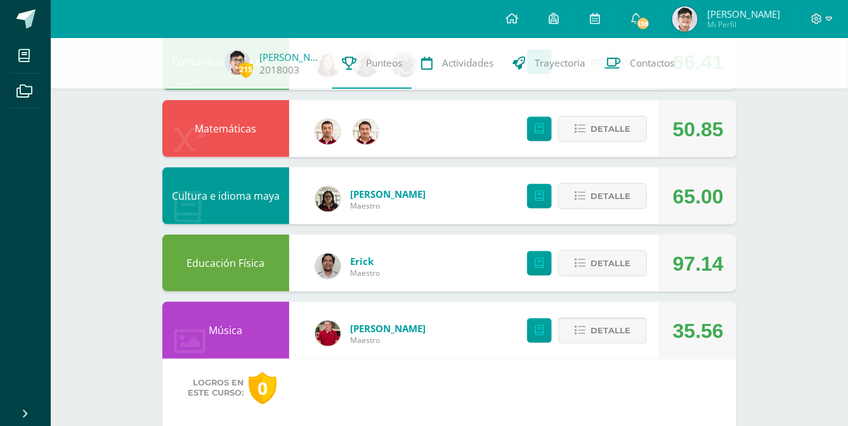
click at [617, 340] on span "Detalle" at bounding box center [610, 330] width 40 height 23
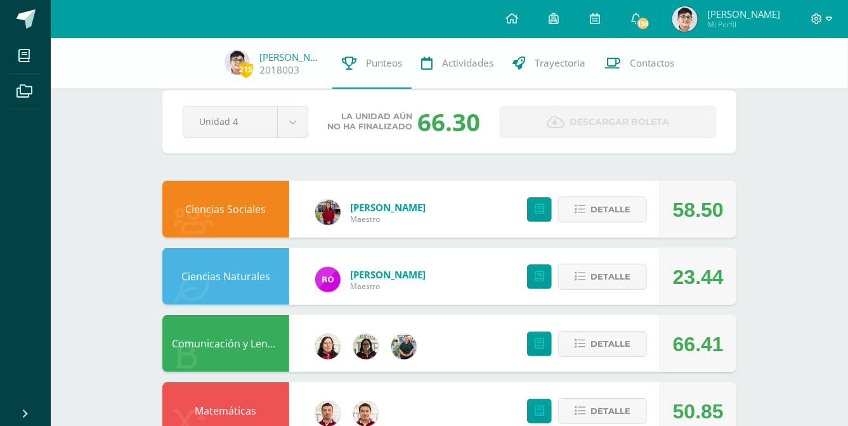
scroll to position [0, 0]
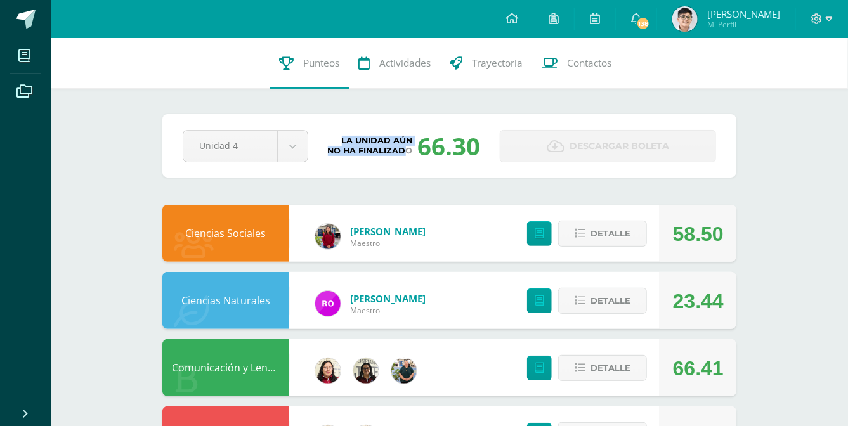
drag, startPoint x: 408, startPoint y: 161, endPoint x: 558, endPoint y: 146, distance: 150.3
click at [558, 146] on div "Unidad 4 Unidad 1 Unidad 2 Unidad 3 Unidad 4 La unidad aún no ha finalizado 66.…" at bounding box center [449, 145] width 543 height 33
click at [468, 167] on div "Pendiente Unidad 4 Unidad 1 Unidad 2 Unidad 3 Unidad 4 La unidad aún no ha fina…" at bounding box center [449, 145] width 574 height 63
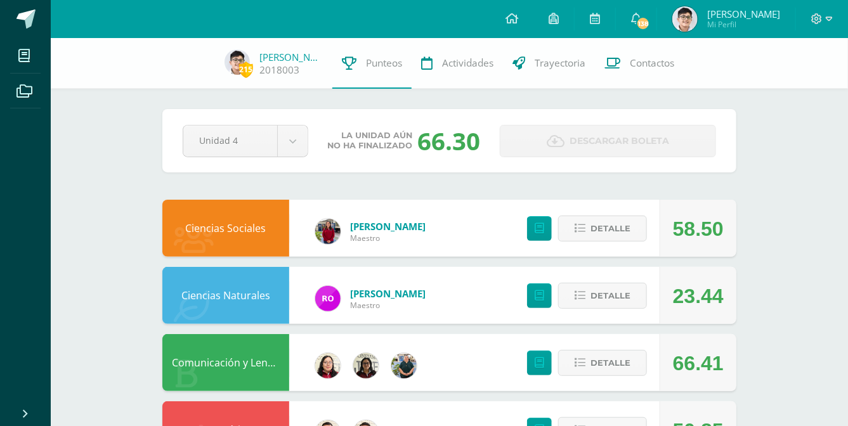
scroll to position [38, 0]
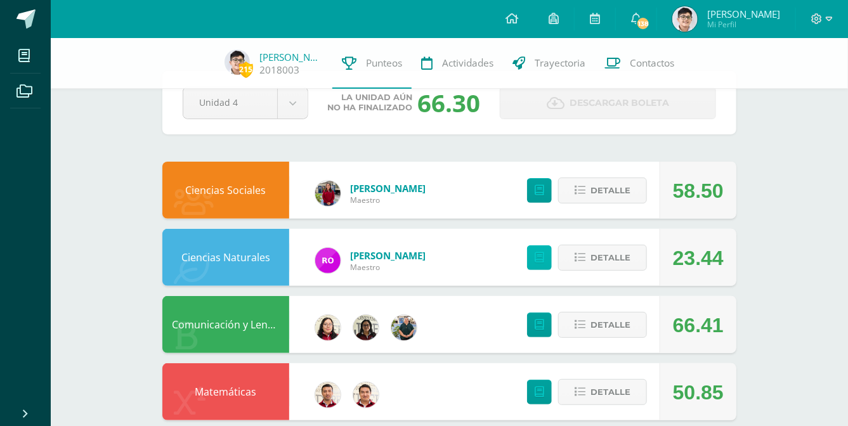
click at [531, 261] on link at bounding box center [539, 257] width 25 height 25
